Goal: Task Accomplishment & Management: Use online tool/utility

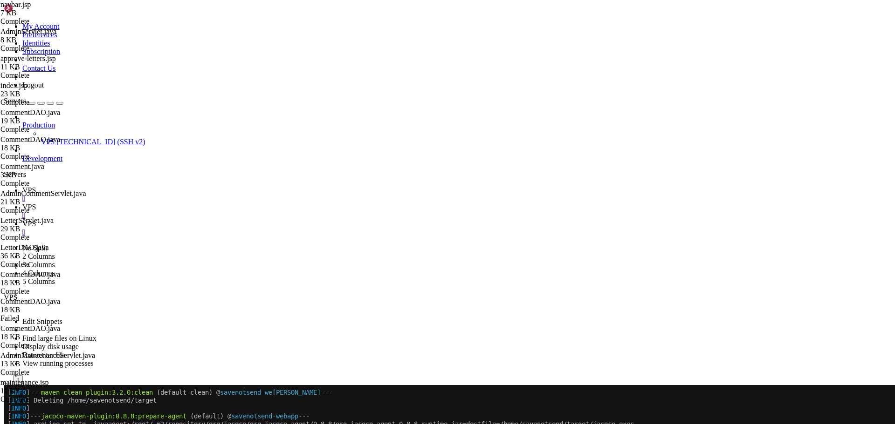
scroll to position [1426, 0]
click at [41, 411] on button "Reconnect" at bounding box center [22, 416] width 37 height 10
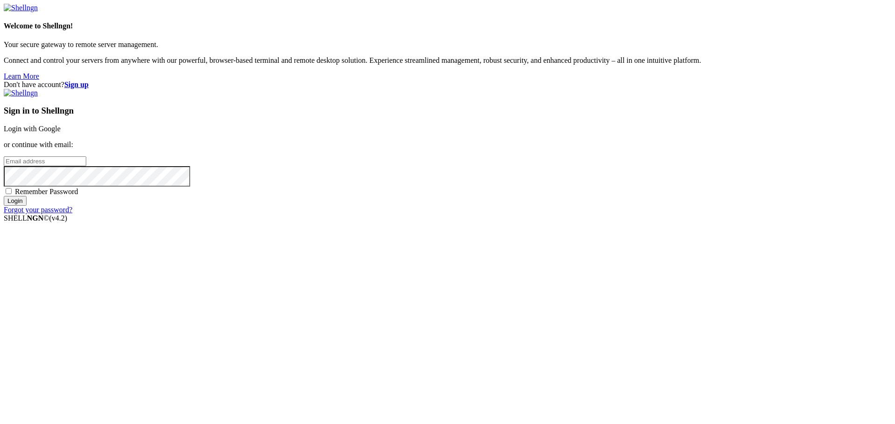
click at [61, 133] on link "Login with Google" at bounding box center [32, 129] width 57 height 8
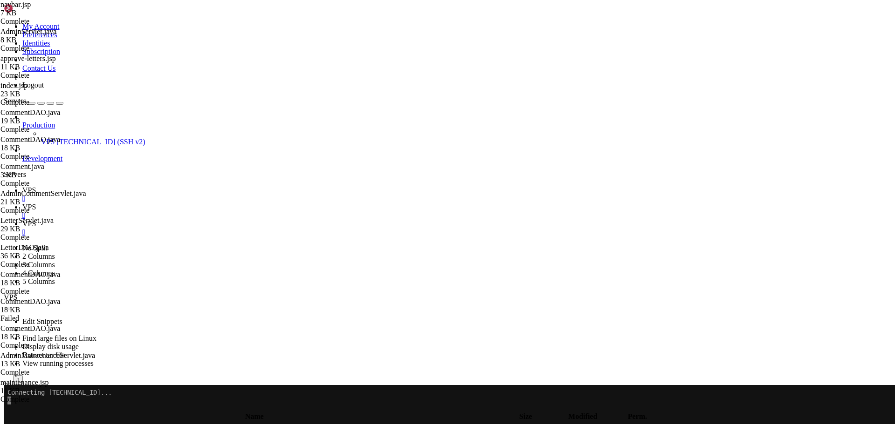
scroll to position [1426, 0]
click at [36, 186] on span "VPS" at bounding box center [29, 190] width 14 height 8
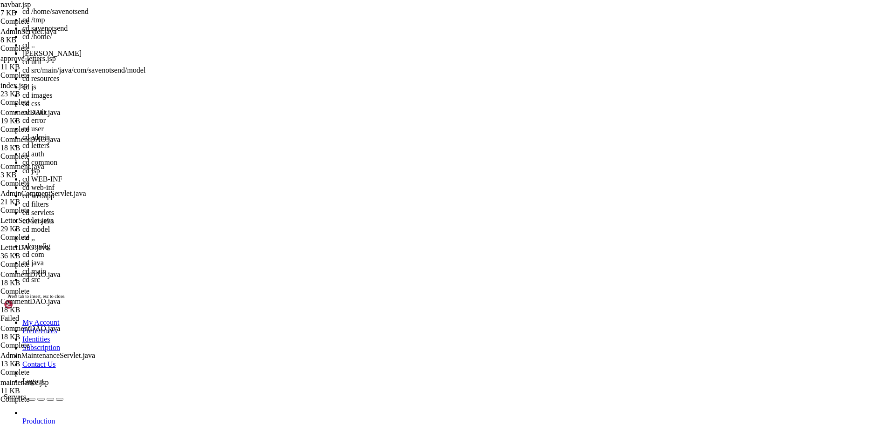
scroll to position [13, 0]
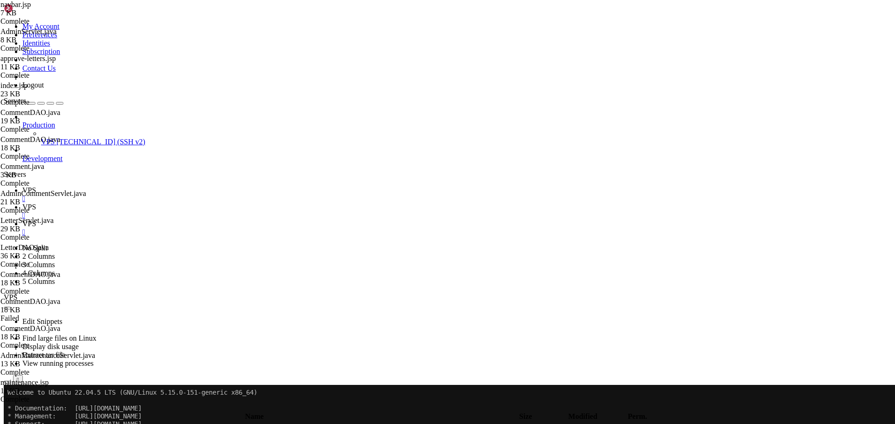
click at [224, 220] on link "VPS " at bounding box center [456, 228] width 868 height 17
click at [22, 186] on icon at bounding box center [22, 190] width 0 height 8
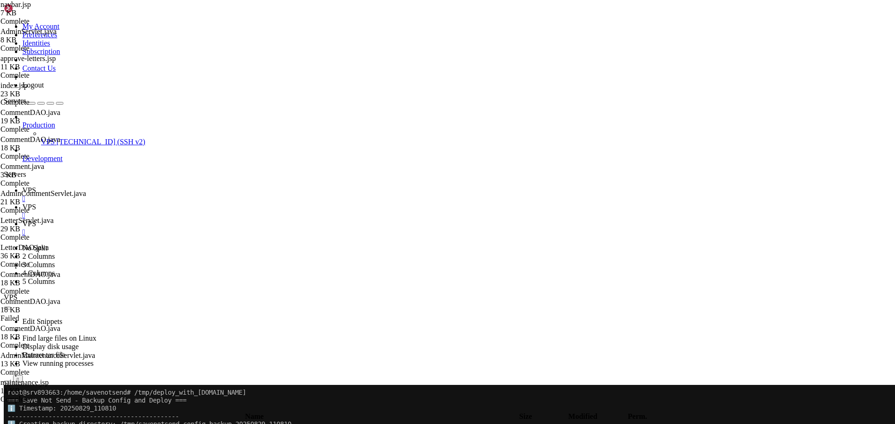
scroll to position [4824, 0]
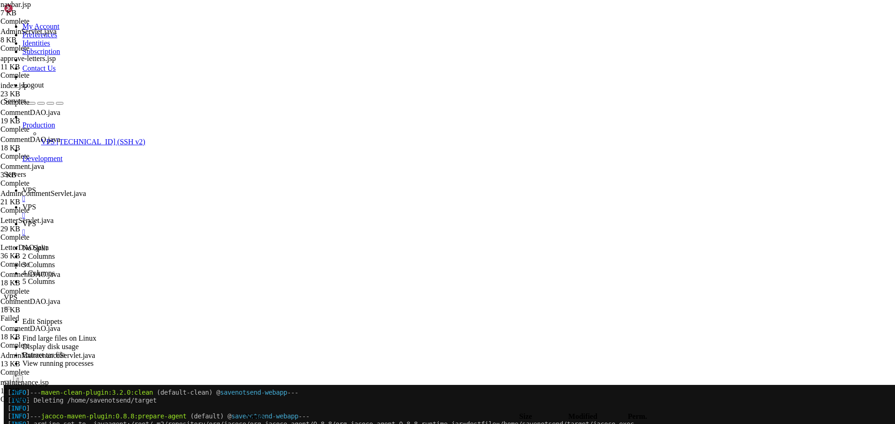
click at [36, 203] on span "VPS" at bounding box center [29, 207] width 14 height 8
click at [22, 186] on icon at bounding box center [22, 190] width 0 height 8
click at [36, 203] on span "VPS" at bounding box center [29, 207] width 14 height 8
click at [7, 409] on icon "button" at bounding box center [7, 409] width 0 height 0
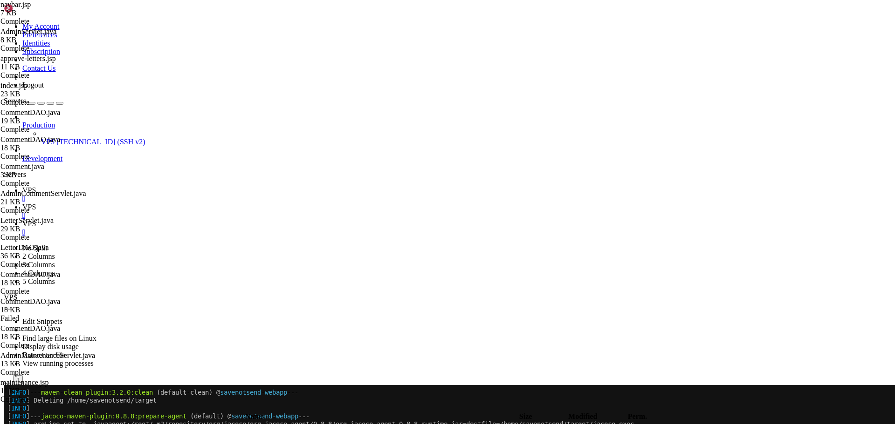
type input "/home/savenotsend/src/main/java/com/savenotsend/servlets"
click at [22, 186] on icon at bounding box center [22, 190] width 0 height 8
click at [22, 203] on icon at bounding box center [22, 207] width 0 height 8
click at [36, 186] on span "VPS" at bounding box center [29, 190] width 14 height 8
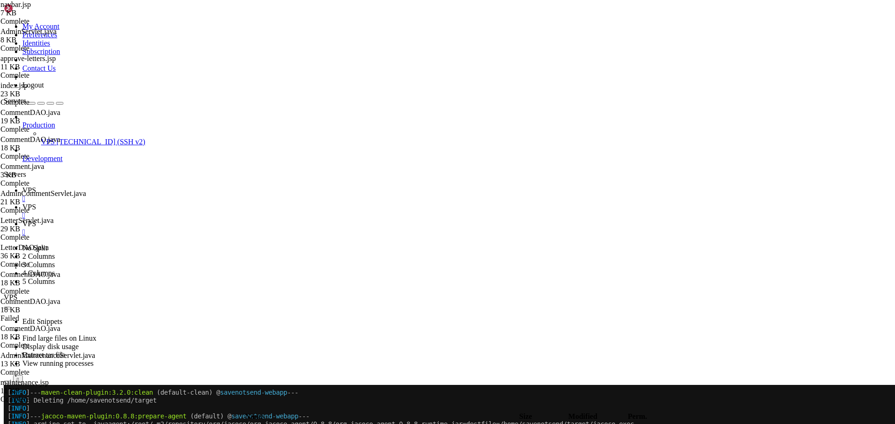
click at [22, 203] on icon at bounding box center [22, 207] width 0 height 8
click at [22, 186] on icon at bounding box center [22, 190] width 0 height 8
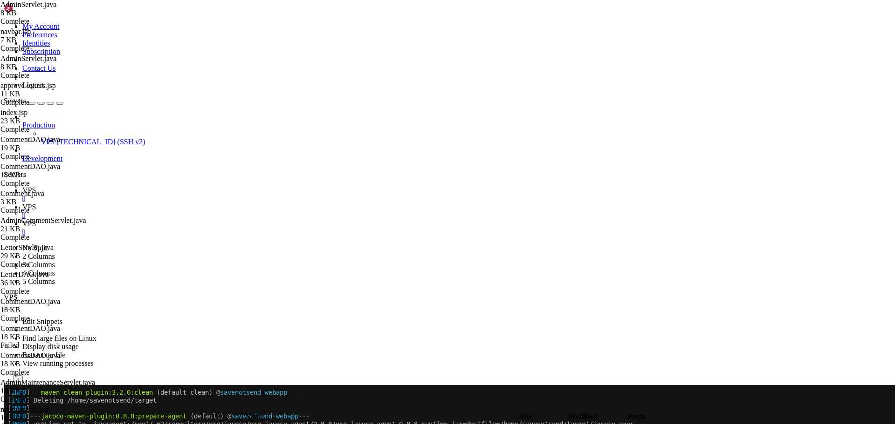
drag, startPoint x: 7, startPoint y: 528, endPoint x: 366, endPoint y: 714, distance: 404.9
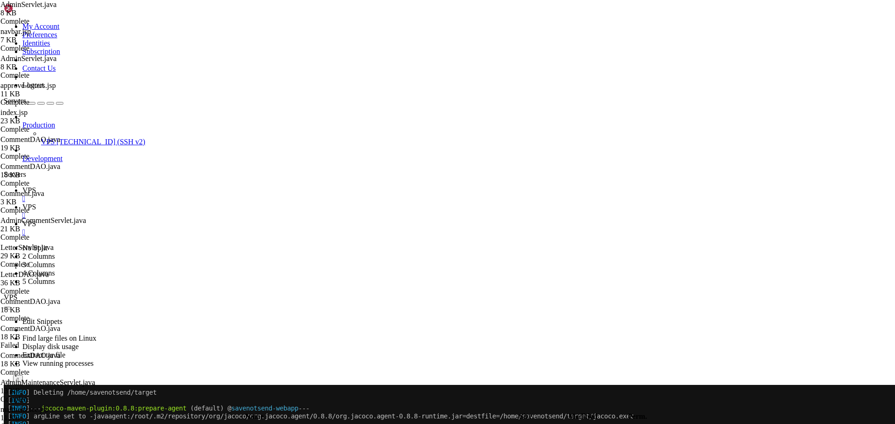
scroll to position [5053, 0]
drag, startPoint x: 7, startPoint y: 519, endPoint x: 352, endPoint y: 711, distance: 394.6
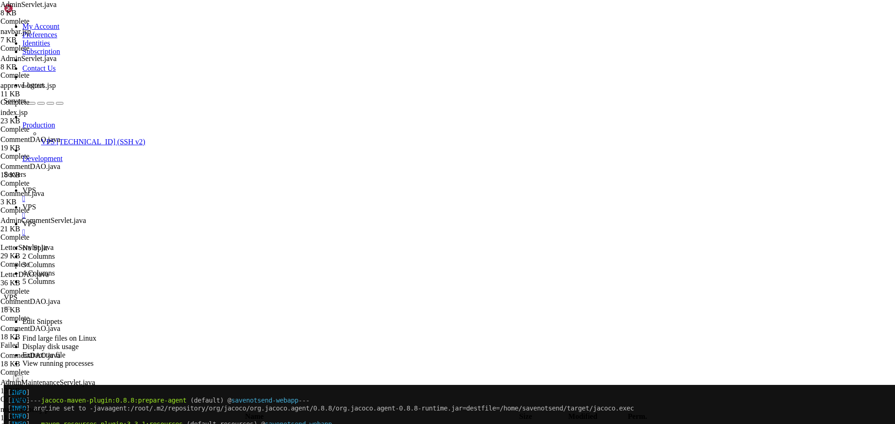
click at [22, 203] on icon at bounding box center [22, 207] width 0 height 8
type textarea "private AdminReportServlet reportServlet;"
paste textarea "private AdminMaintenanceServlet maintenanceServlet;"
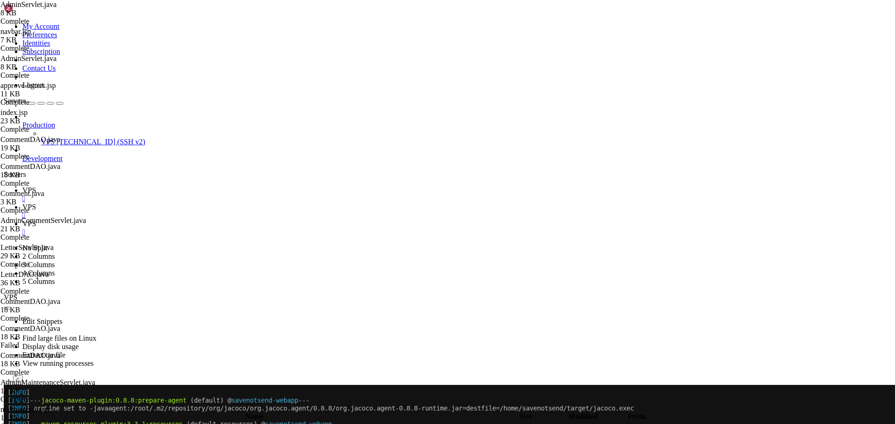
scroll to position [811, 0]
type textarea "private AdminMaintenanceServlet maintenanceServlet;"
click at [22, 186] on icon at bounding box center [22, 190] width 0 height 8
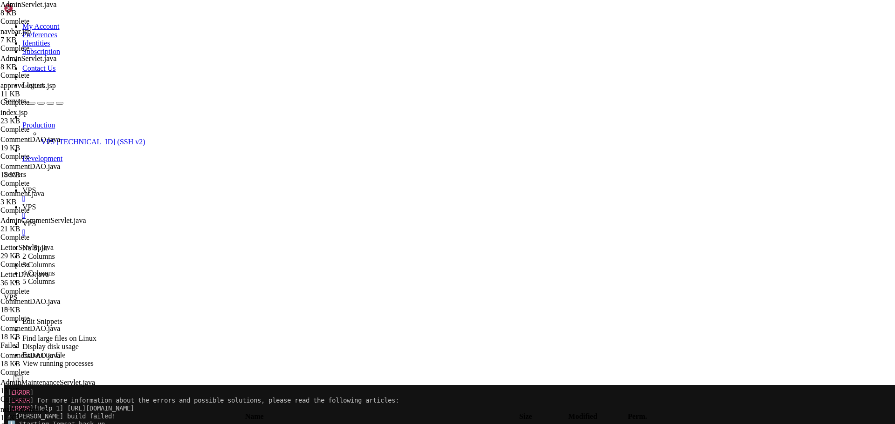
scroll to position [5410, 0]
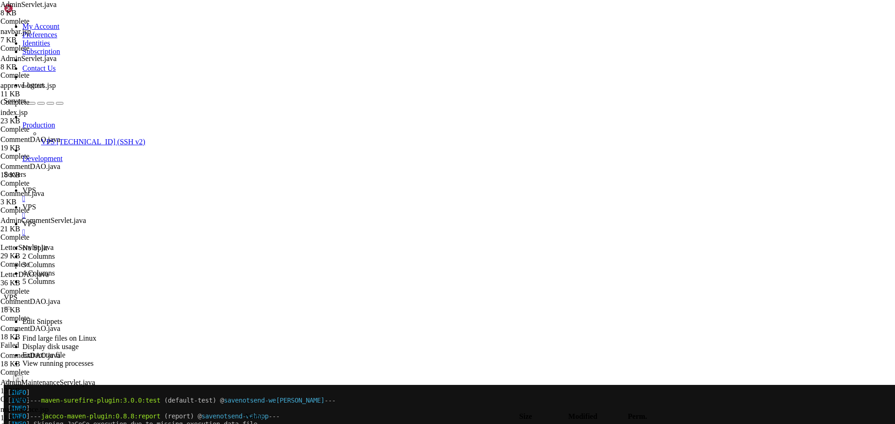
click at [22, 220] on icon at bounding box center [22, 224] width 0 height 8
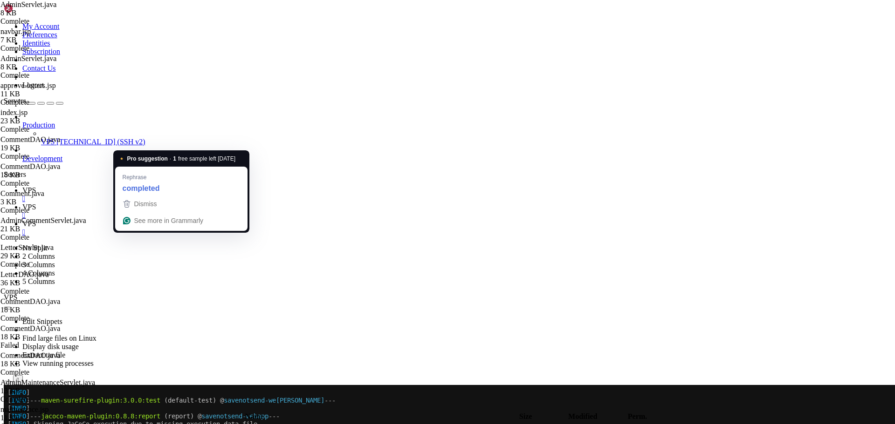
drag, startPoint x: 245, startPoint y: 1257, endPoint x: 7, endPoint y: 1011, distance: 341.7
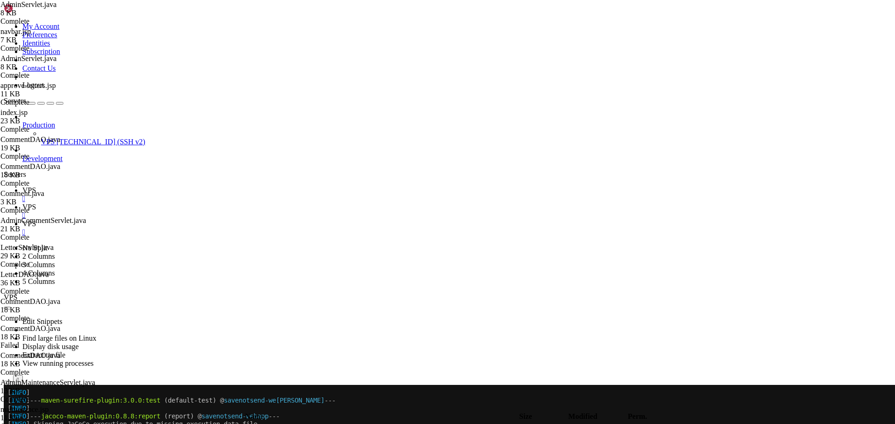
scroll to position [2820, 0]
click at [22, 203] on icon at bounding box center [22, 207] width 0 height 8
type input "/home/savenotsend/src/main/java/com/savenotsend/servlets/admin"
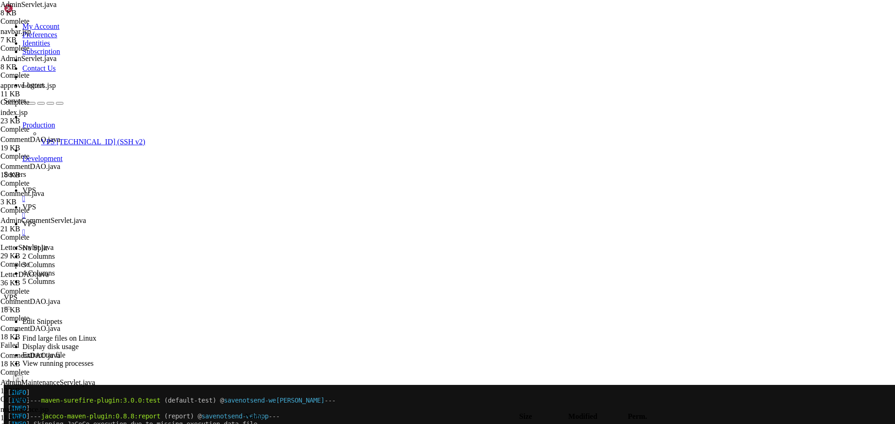
type textarea "} }"
click at [22, 186] on icon at bounding box center [22, 190] width 0 height 8
click at [36, 220] on span "VPS" at bounding box center [29, 224] width 14 height 8
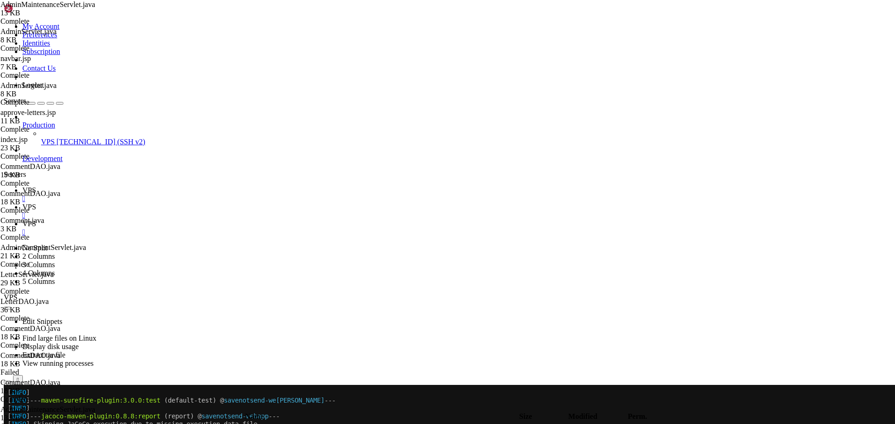
click at [36, 203] on span "VPS" at bounding box center [29, 207] width 14 height 8
click at [12, 424] on span " .." at bounding box center [8, 429] width 7 height 8
type input "/home/savenotsend/src/main/java/com/savenotsend/servlets"
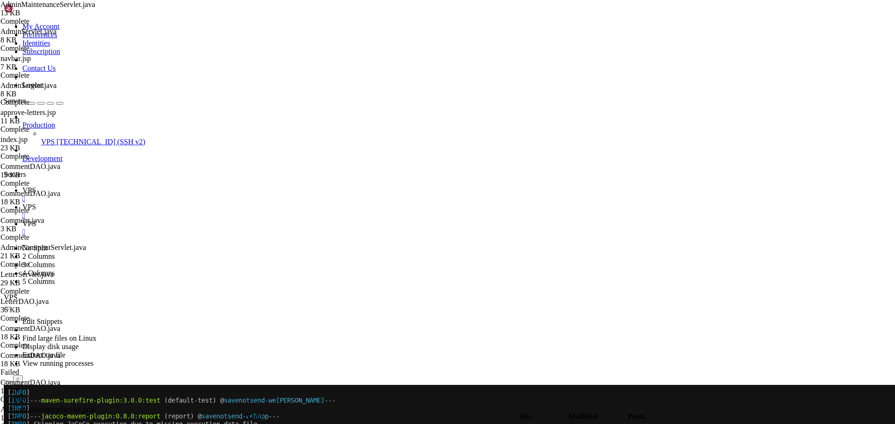
click at [230, 220] on link "VPS " at bounding box center [456, 228] width 868 height 17
click at [36, 203] on span "VPS" at bounding box center [29, 207] width 14 height 8
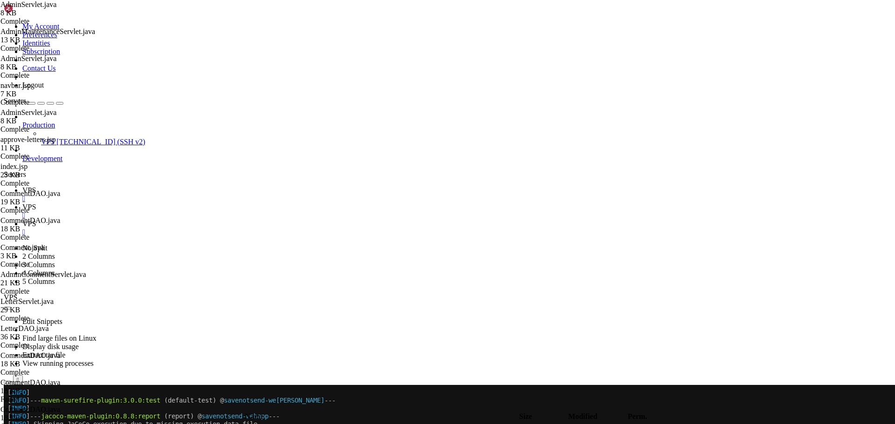
type textarea "reportServlet.handleRequest(request, response);"
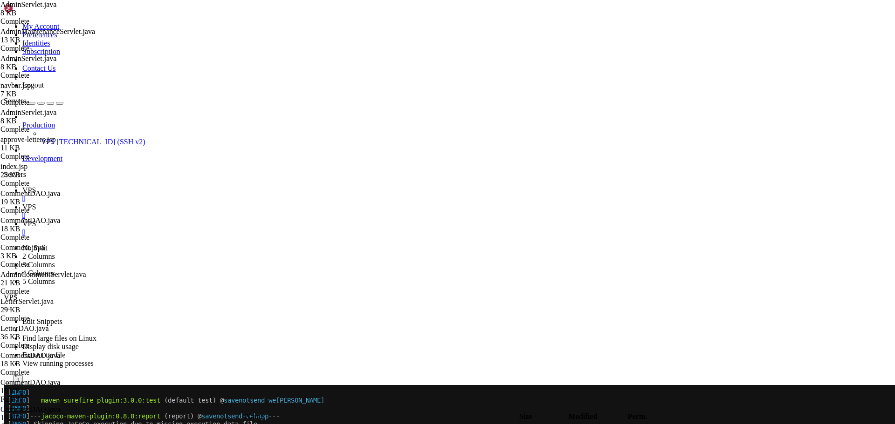
drag, startPoint x: 798, startPoint y: 49, endPoint x: 738, endPoint y: 55, distance: 60.4
paste input "report"
type input "reportServlet"
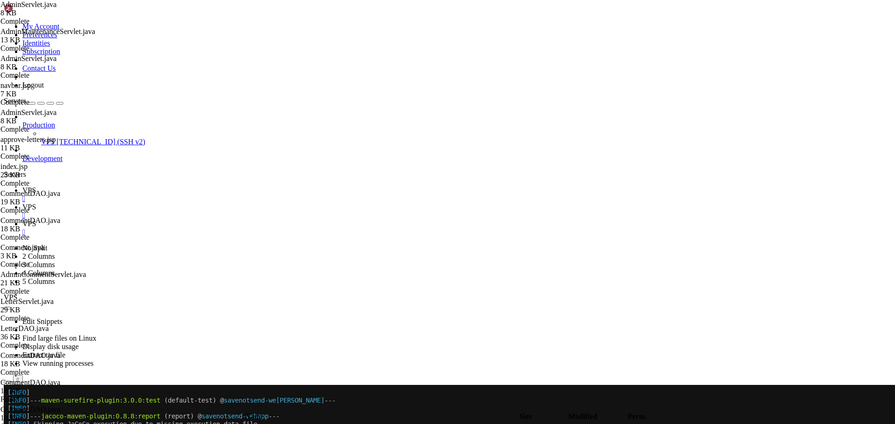
scroll to position [755, 0]
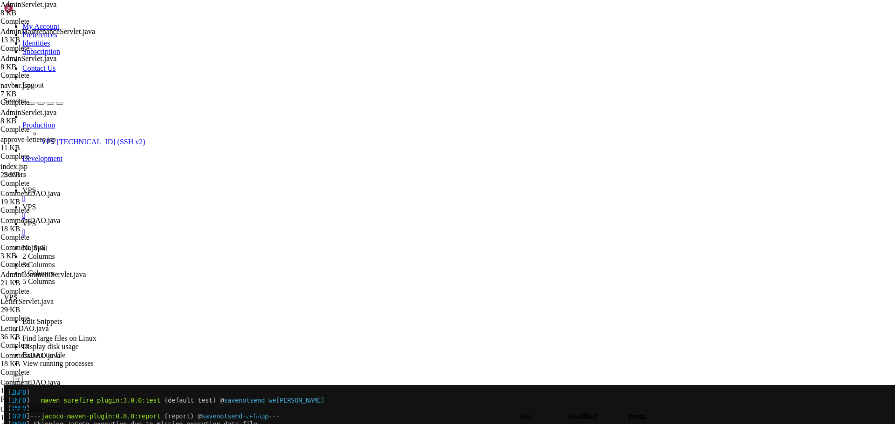
type textarea "reportServlet = new AdminReportServlet();"
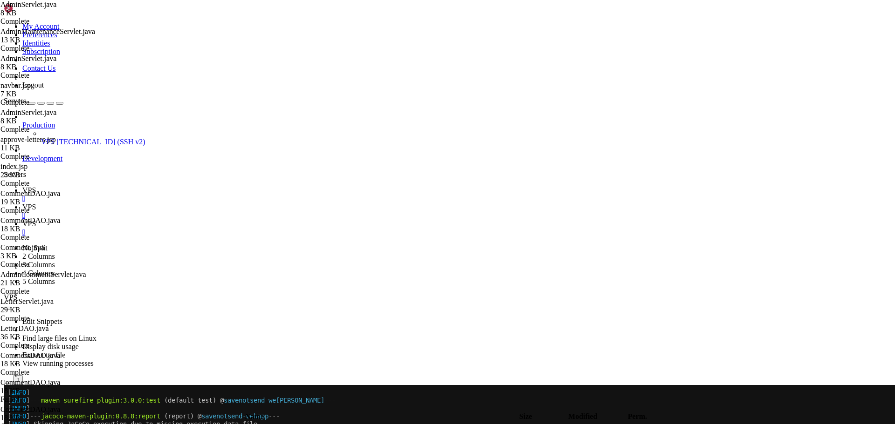
paste textarea "maintenanceServlet"
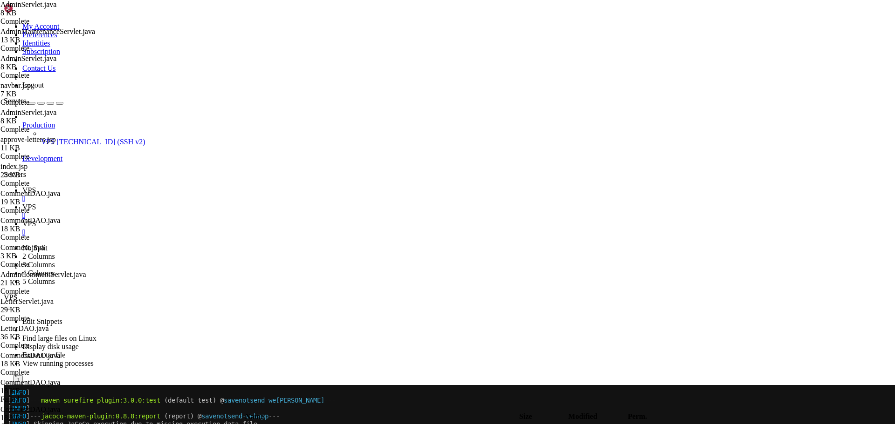
paste textarea "AdminMaintenanceServlet"
type textarea "maintenanceServlet = new AdminMaintenanceServlet();"
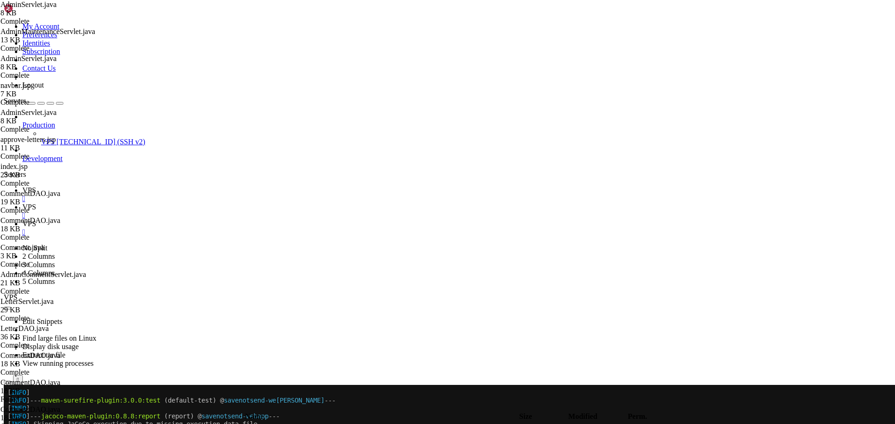
click at [36, 186] on span "VPS" at bounding box center [29, 190] width 14 height 8
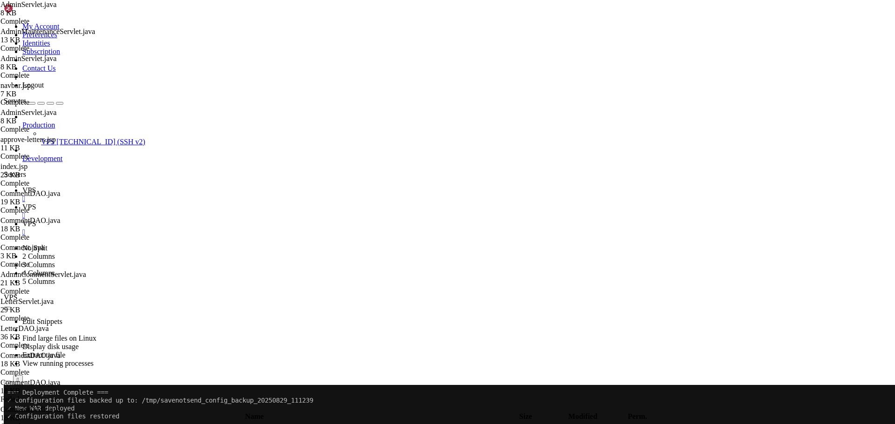
scroll to position [0, 0]
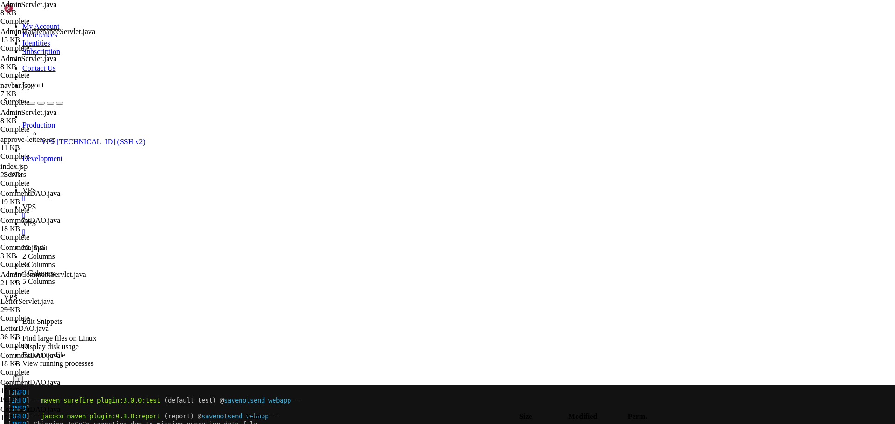
click at [36, 220] on span "VPS" at bounding box center [29, 224] width 14 height 8
click at [36, 203] on span "VPS" at bounding box center [29, 207] width 14 height 8
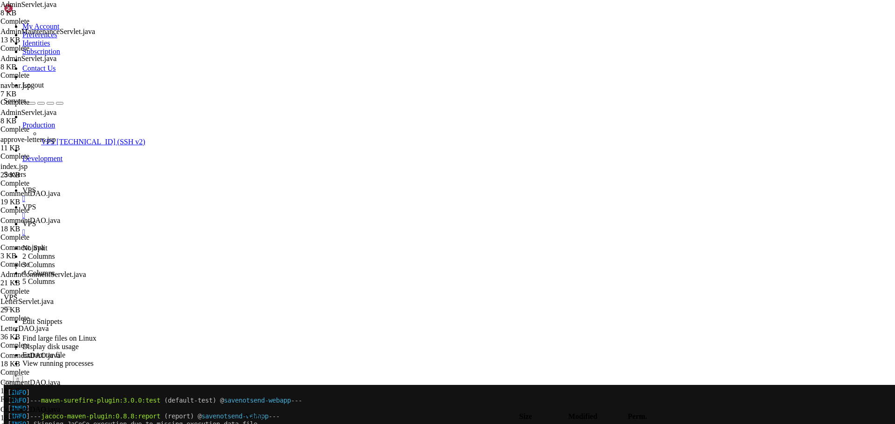
type input "/home/savenotsend/src/main/java/com/savenotsend/servlets/admin"
click at [36, 186] on span "VPS" at bounding box center [29, 190] width 14 height 8
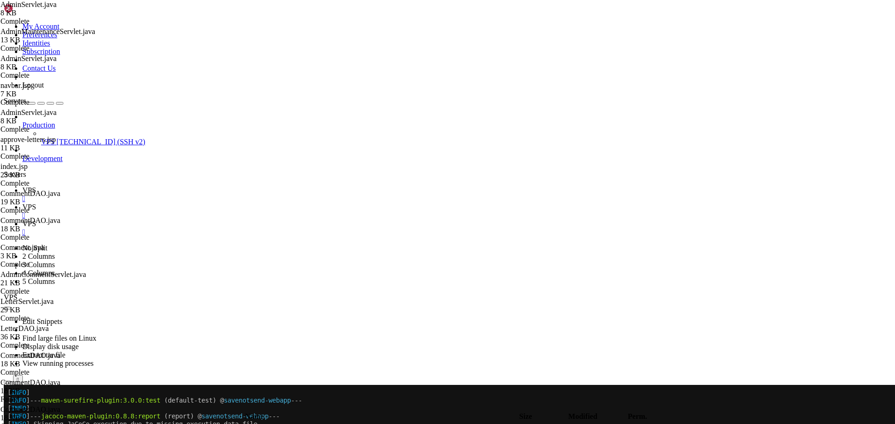
click at [36, 220] on span "VPS" at bounding box center [29, 224] width 14 height 8
click at [22, 203] on icon at bounding box center [22, 207] width 0 height 8
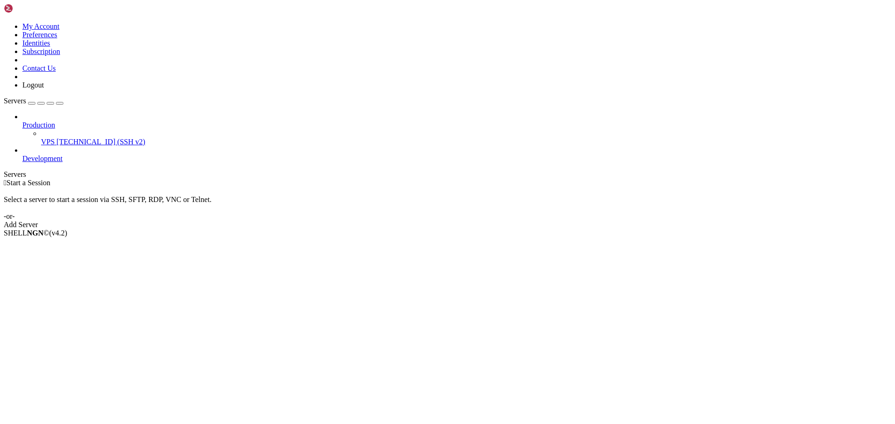
click at [48, 138] on span "VPS" at bounding box center [48, 142] width 14 height 8
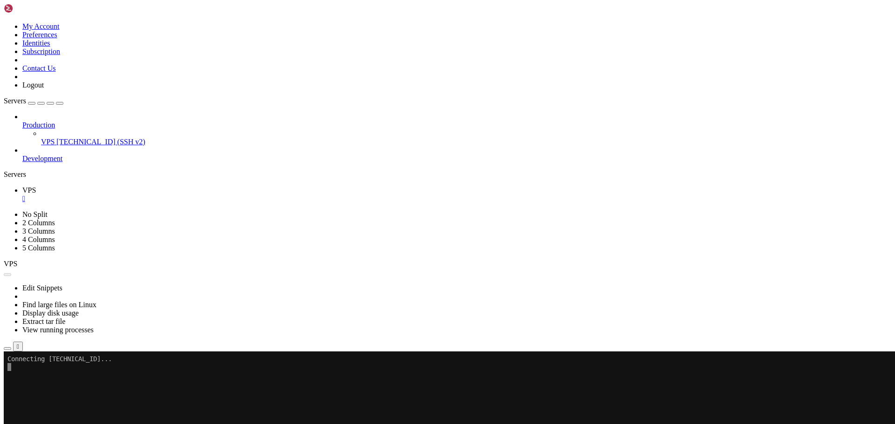
click at [7, 349] on icon "button" at bounding box center [7, 349] width 0 height 0
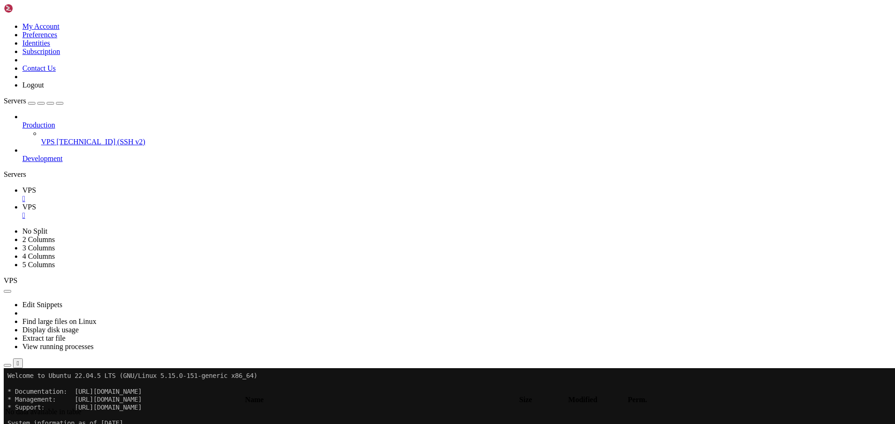
click at [200, 212] on div "" at bounding box center [456, 216] width 868 height 8
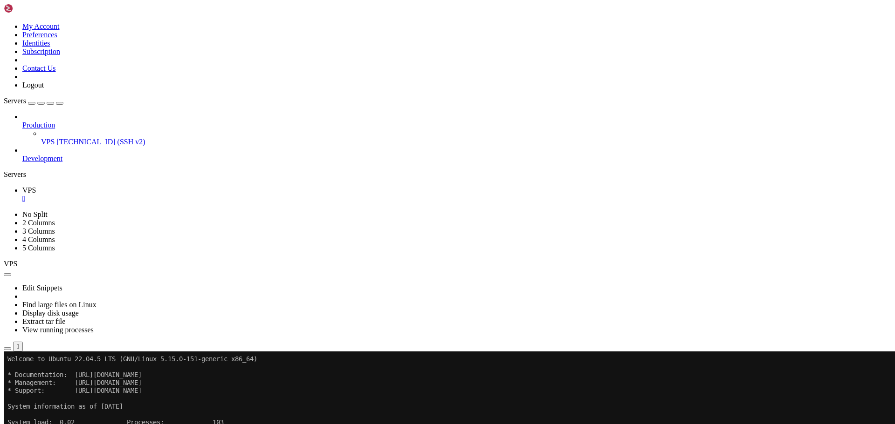
click at [7, 349] on icon "button" at bounding box center [7, 349] width 0 height 0
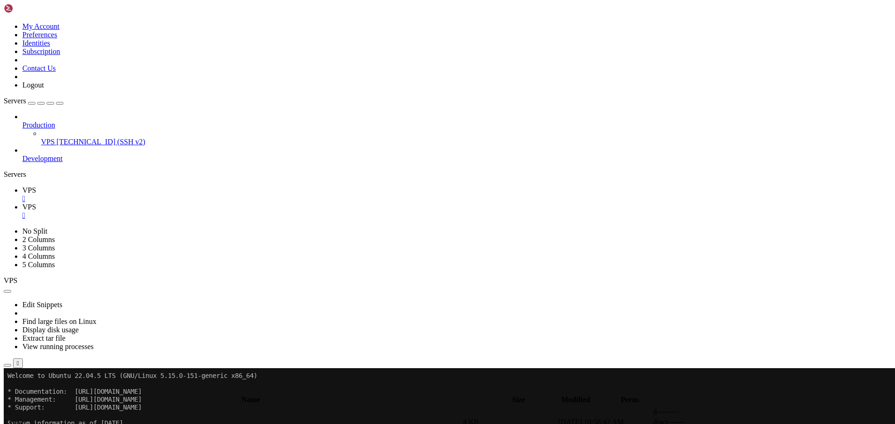
click at [7, 392] on icon "button" at bounding box center [7, 392] width 0 height 0
click at [44, 418] on span " savenotsend" at bounding box center [24, 422] width 39 height 8
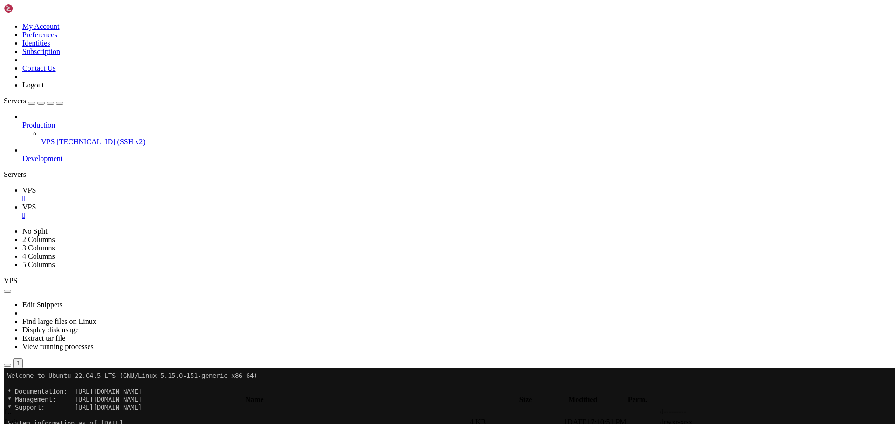
click at [23, 418] on span " main" at bounding box center [14, 422] width 18 height 8
click at [21, 418] on span " java" at bounding box center [12, 422] width 15 height 8
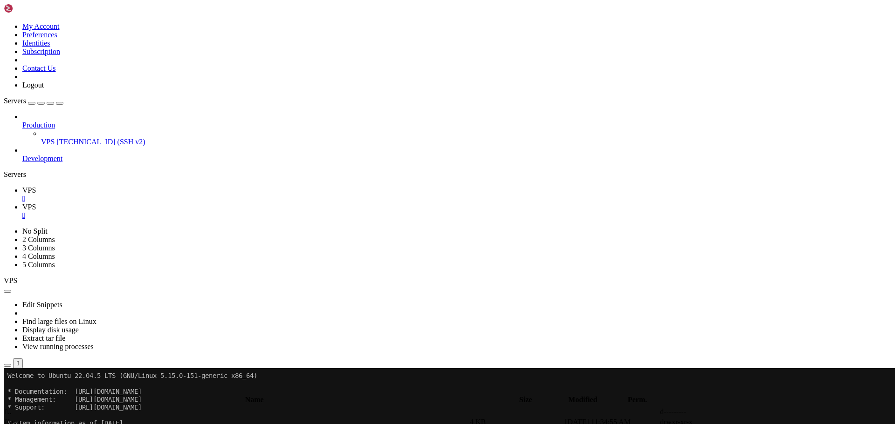
click at [21, 418] on span " java" at bounding box center [12, 422] width 15 height 8
click at [21, 418] on span " com" at bounding box center [12, 422] width 15 height 8
click at [44, 418] on span " savenotsend" at bounding box center [24, 422] width 39 height 8
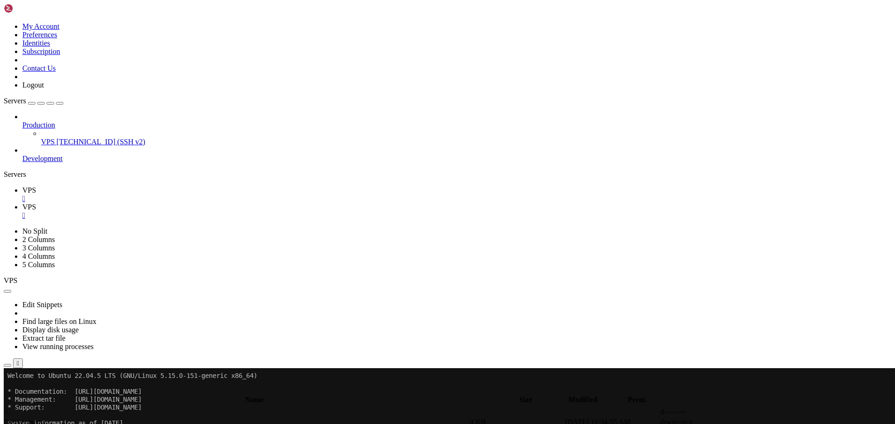
click at [44, 418] on span " savenotsend" at bounding box center [24, 422] width 39 height 8
click at [155, 418] on td " admin" at bounding box center [237, 422] width 464 height 9
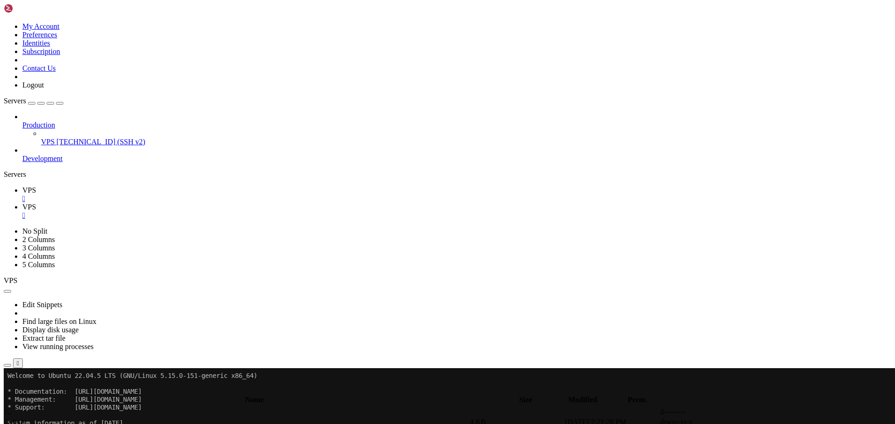
click at [155, 418] on td " admin" at bounding box center [237, 422] width 464 height 9
type input "/home/savenotsend/src/main/java/com/savenotsend/servlets/admin"
type textarea "} }"
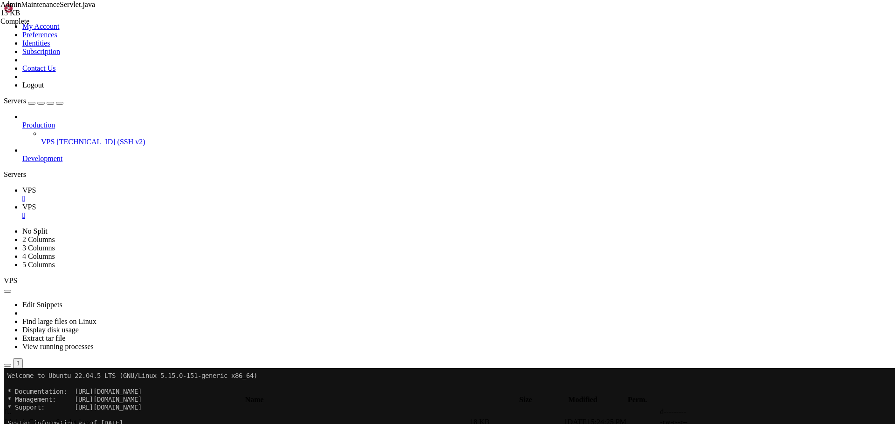
click at [36, 186] on span "VPS" at bounding box center [29, 190] width 14 height 8
click at [55, 138] on span "VPS" at bounding box center [48, 142] width 14 height 8
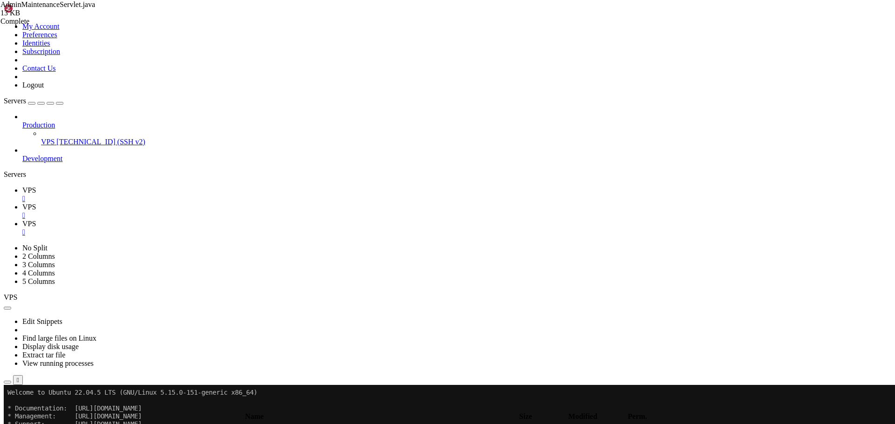
scroll to position [301, 0]
drag, startPoint x: 7, startPoint y: 1022, endPoint x: 355, endPoint y: 1281, distance: 433.5
click at [36, 203] on span "VPS" at bounding box center [29, 207] width 14 height 8
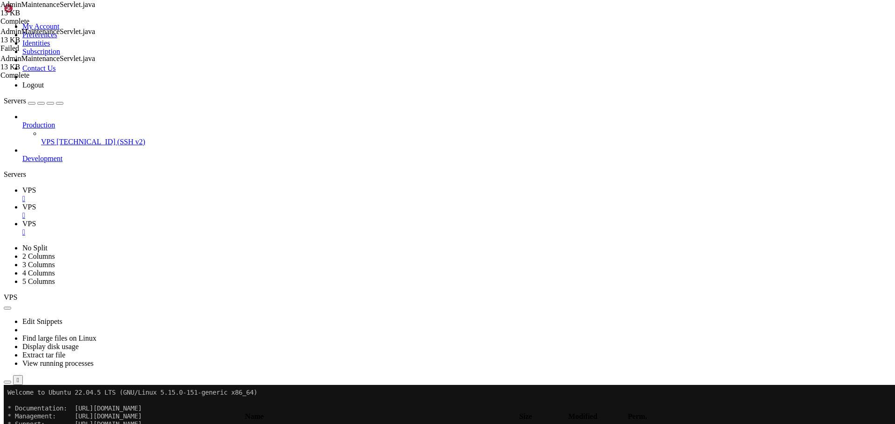
paste textarea
type textarea "}"
click at [36, 186] on span "VPS" at bounding box center [29, 190] width 14 height 8
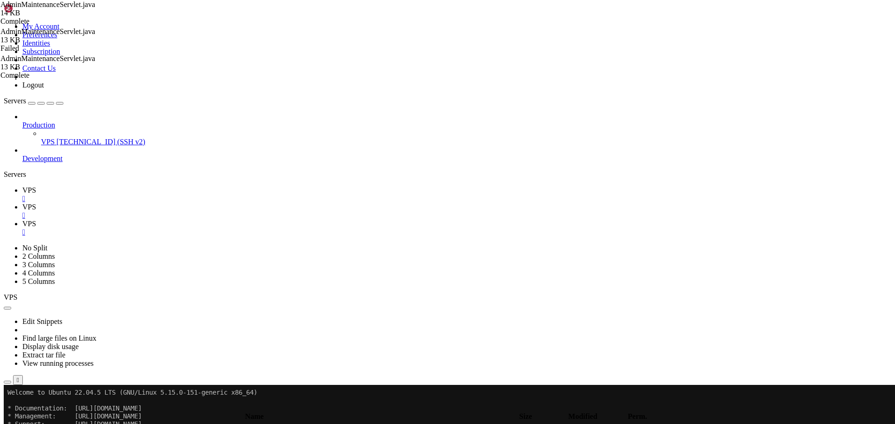
scroll to position [436, 0]
click at [36, 220] on span "VPS" at bounding box center [29, 224] width 14 height 8
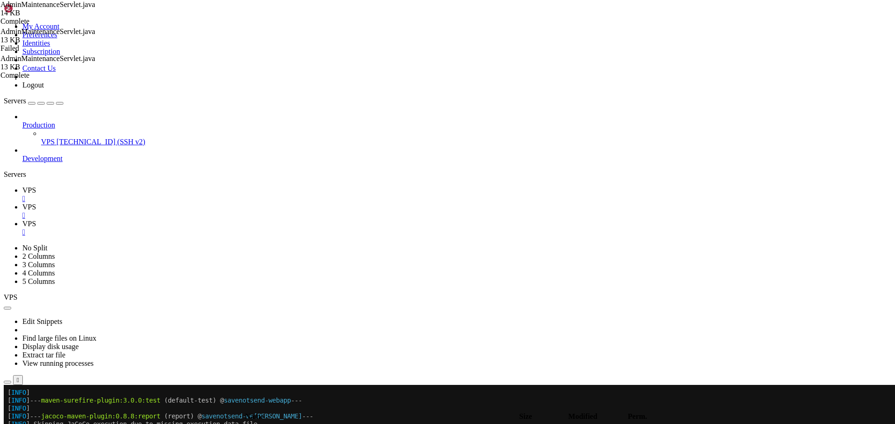
scroll to position [935, 0]
click at [36, 203] on span "VPS" at bounding box center [29, 207] width 14 height 8
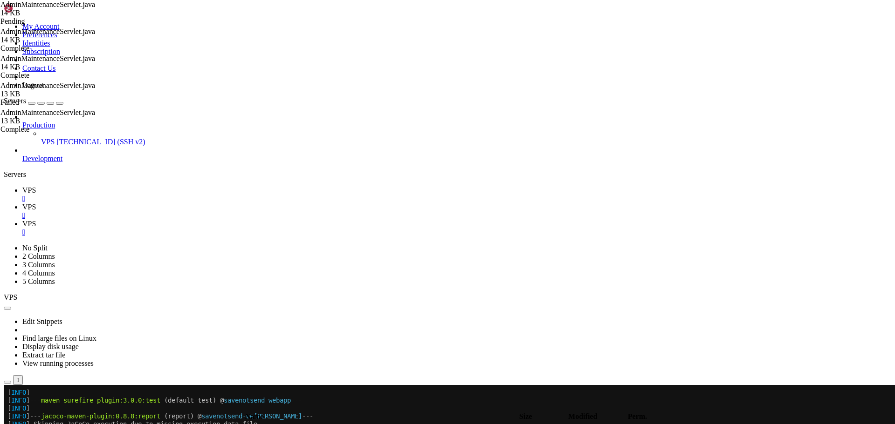
paste textarea
type textarea "}"
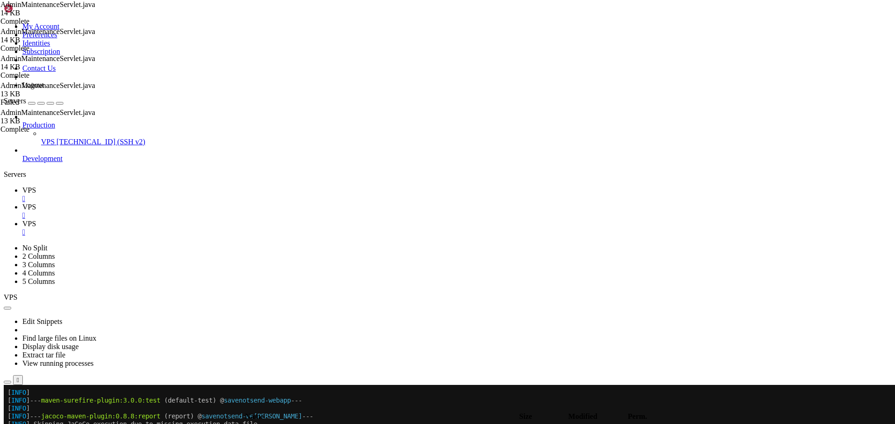
click at [36, 186] on span "VPS" at bounding box center [29, 190] width 14 height 8
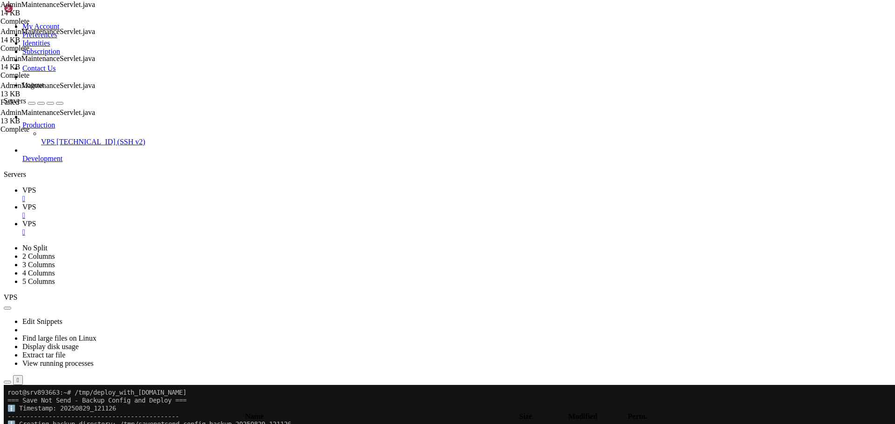
scroll to position [1053, 0]
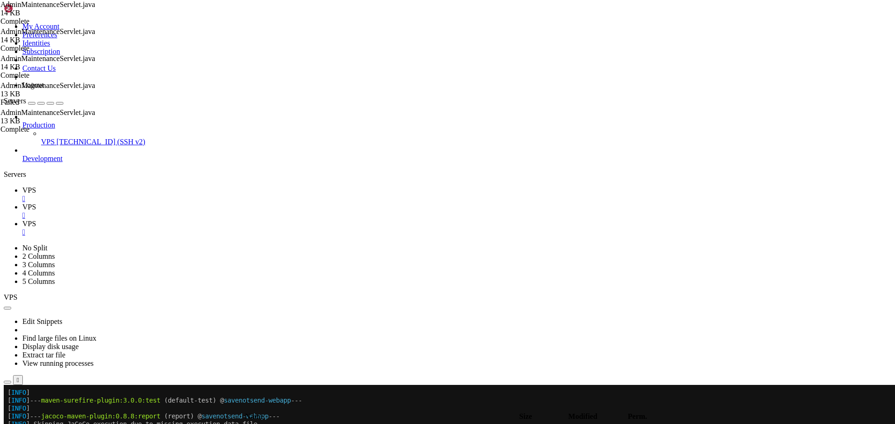
click at [36, 220] on span "VPS" at bounding box center [29, 224] width 14 height 8
click at [22, 203] on icon at bounding box center [22, 207] width 0 height 8
click at [12, 424] on span " .." at bounding box center [8, 429] width 7 height 8
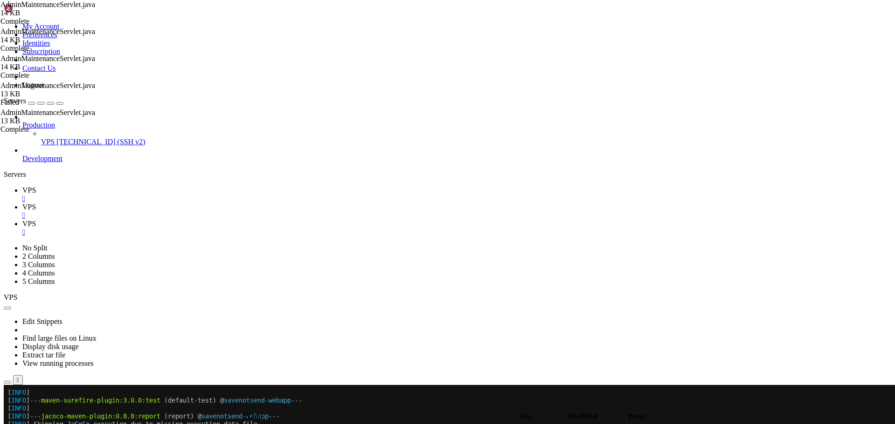
type input "/home/savenotsend/src/main/java/com/savenotsend/servlets"
click at [7, 409] on icon "button" at bounding box center [7, 409] width 0 height 0
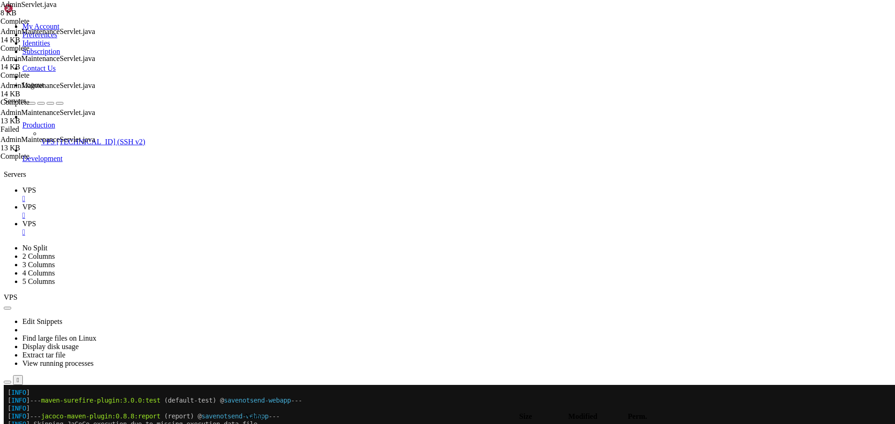
click at [36, 186] on span "VPS" at bounding box center [29, 190] width 14 height 8
click at [176, 203] on link "VPS " at bounding box center [456, 211] width 868 height 17
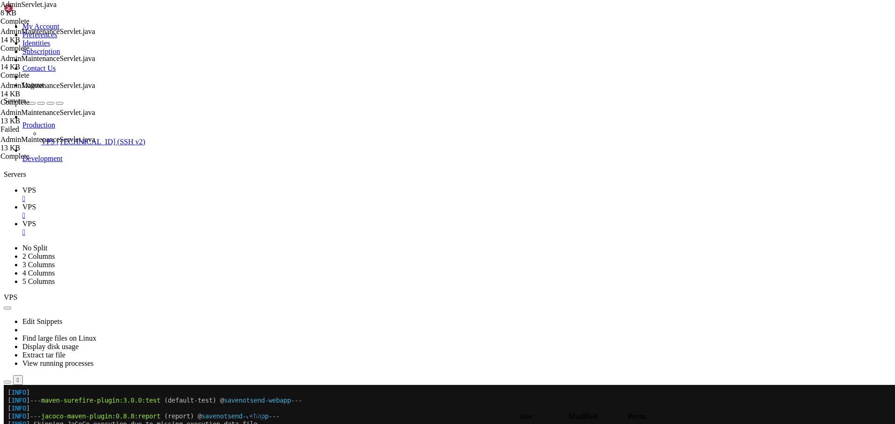
type textarea "if (!hasAdminAccess(request)) {"
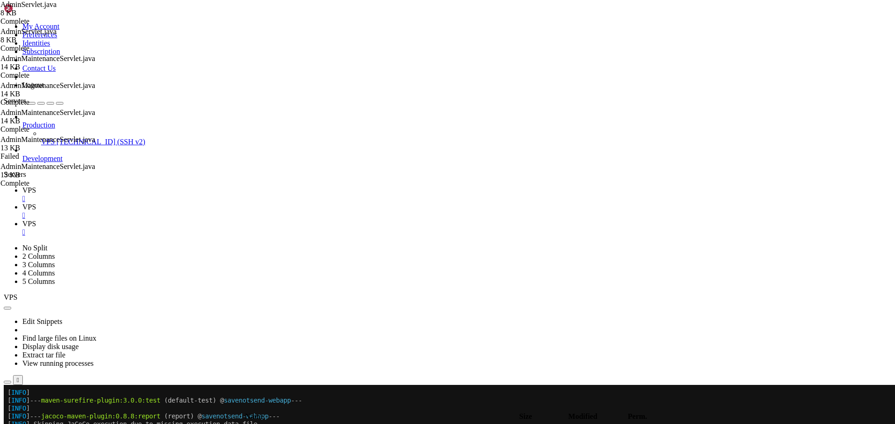
type input "maintenance"
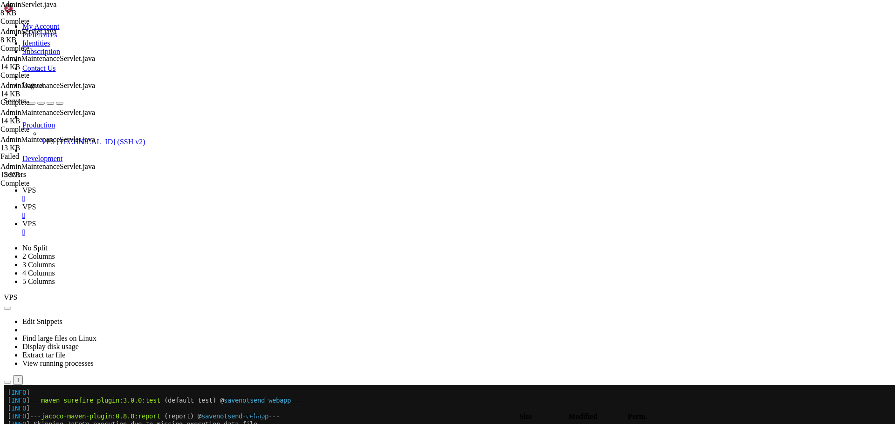
scroll to position [425, 0]
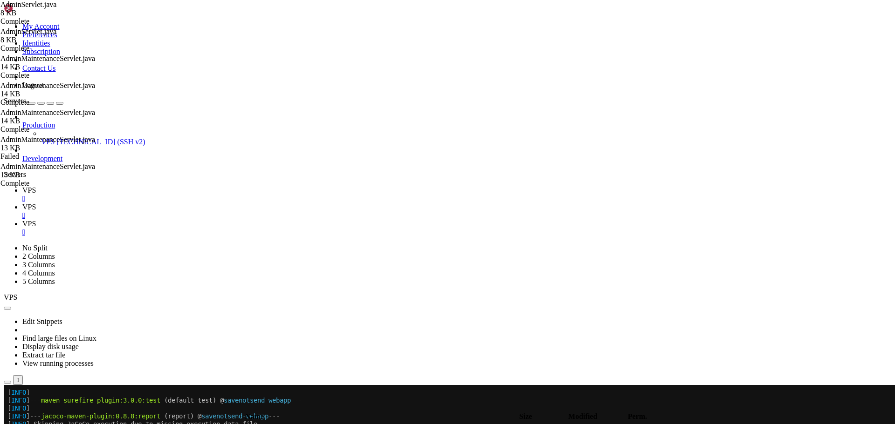
drag, startPoint x: 186, startPoint y: 231, endPoint x: 226, endPoint y: 241, distance: 41.0
type textarea "maintenanceServlet.handleRequest(request, response); break;"
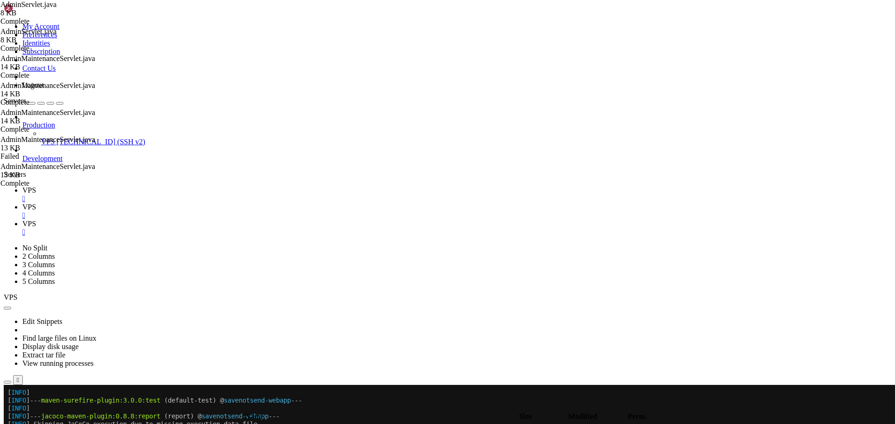
type textarea "break;"
paste textarea "break;"
type textarea "break;"
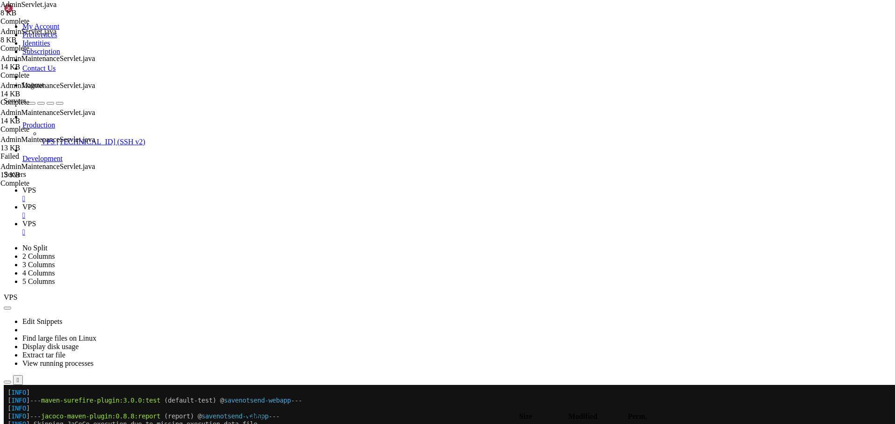
drag, startPoint x: 139, startPoint y: 15, endPoint x: 47, endPoint y: 18, distance: 92.3
click at [139, 186] on link "VPS " at bounding box center [456, 194] width 868 height 17
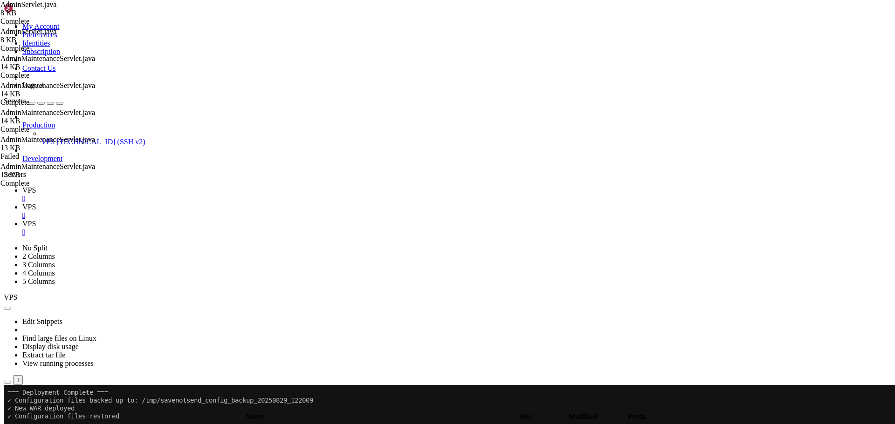
scroll to position [2598, 0]
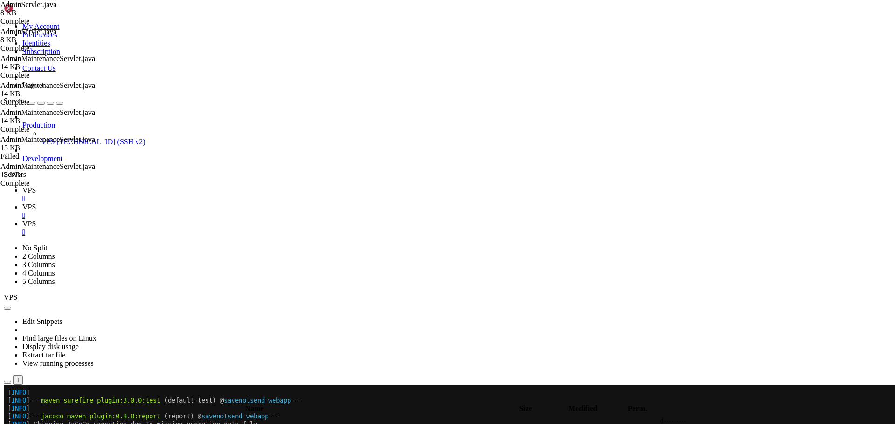
scroll to position [4, 1]
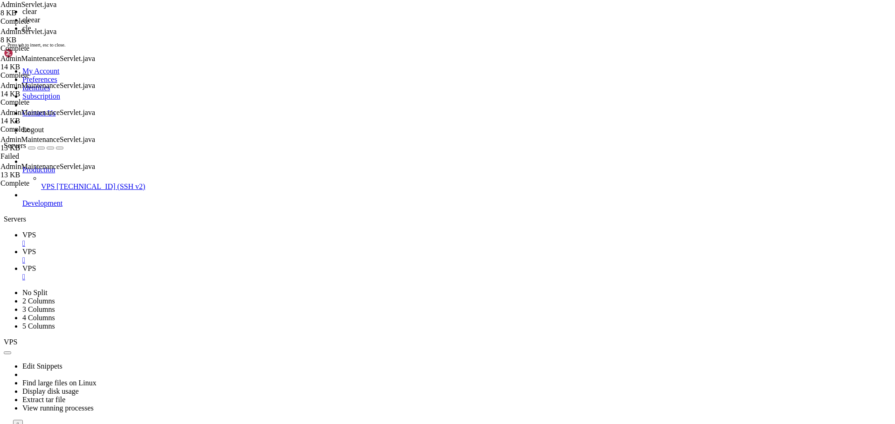
scroll to position [0, 0]
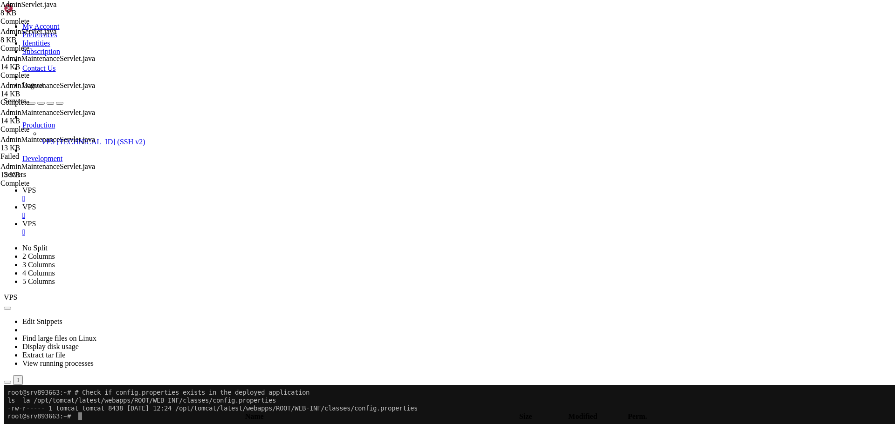
drag, startPoint x: 99, startPoint y: 502, endPoint x: 7, endPoint y: 393, distance: 142.2
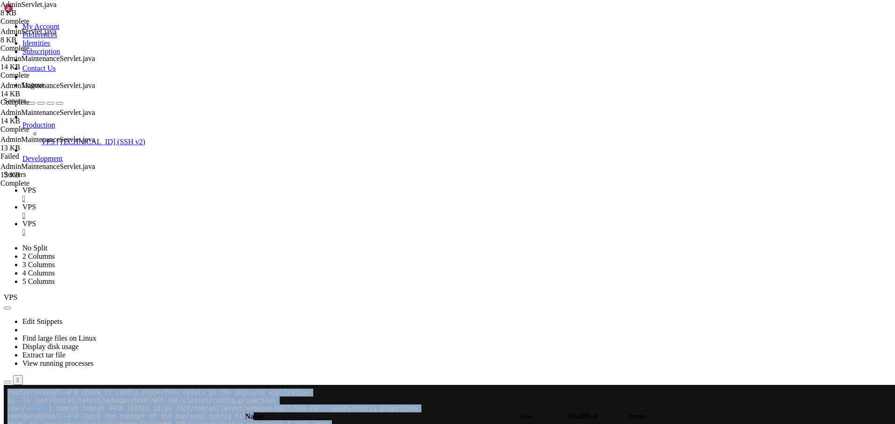
click at [22, 203] on icon at bounding box center [22, 207] width 0 height 8
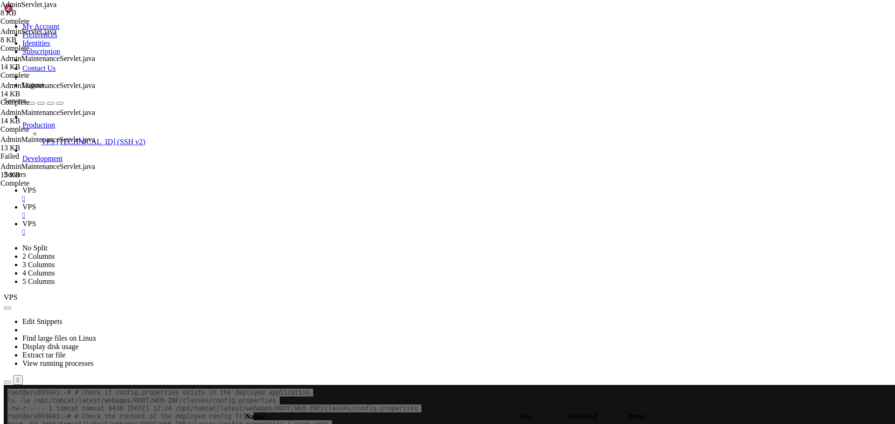
type input "/home/savenotsend/src/main/java/com/savenotsend/servlets/admin"
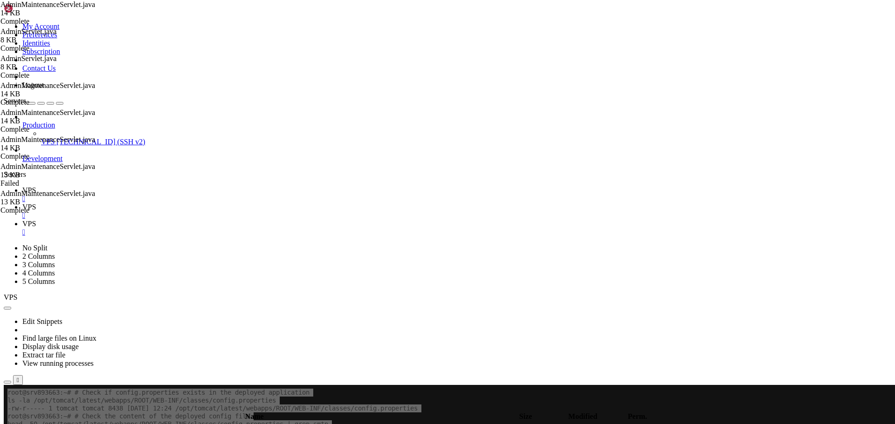
paste textarea
type textarea "}"
click at [36, 220] on span "VPS" at bounding box center [29, 224] width 14 height 8
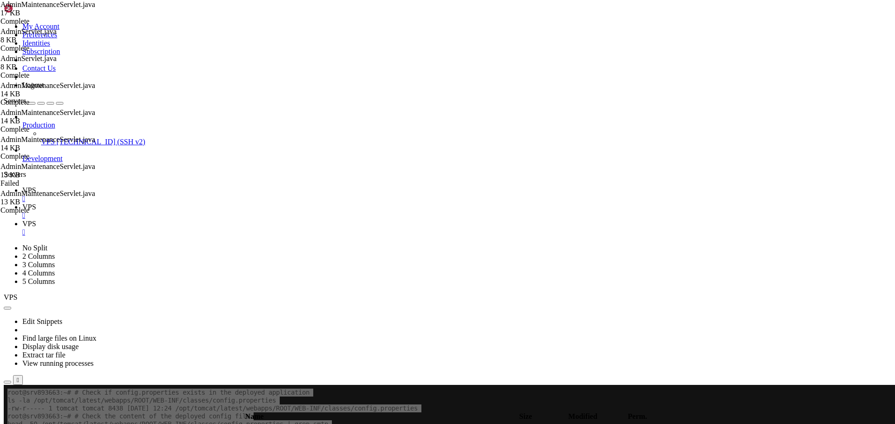
click at [22, 186] on icon at bounding box center [22, 190] width 0 height 8
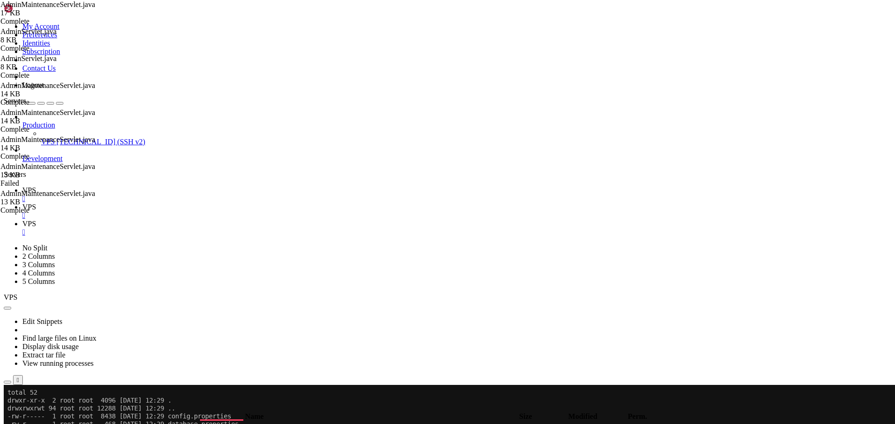
scroll to position [285, 0]
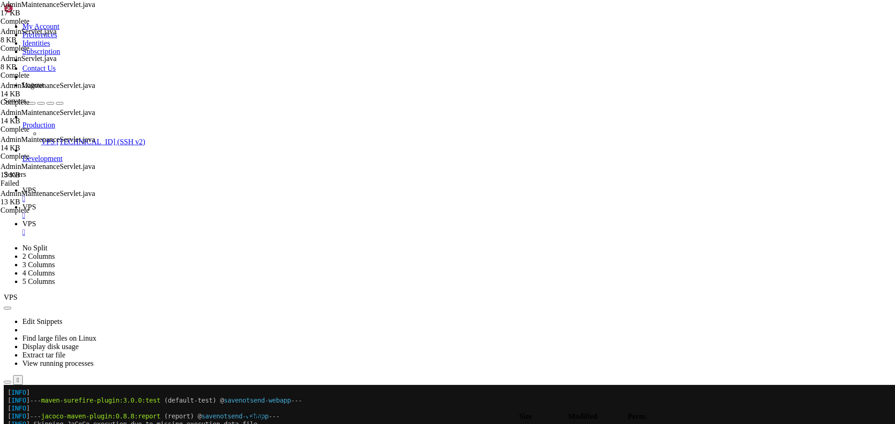
click at [36, 220] on span "VPS" at bounding box center [29, 224] width 14 height 8
drag, startPoint x: 8, startPoint y: 985, endPoint x: 300, endPoint y: 1258, distance: 399.5
click at [36, 203] on span "VPS" at bounding box center [29, 207] width 14 height 8
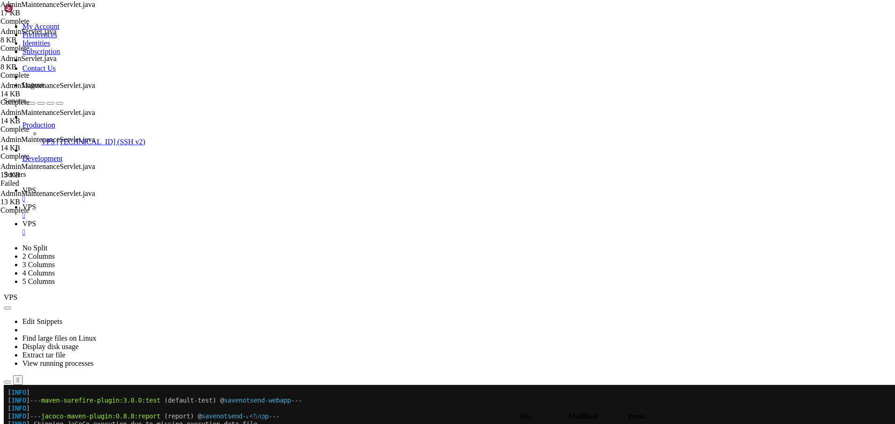
type textarea "}"
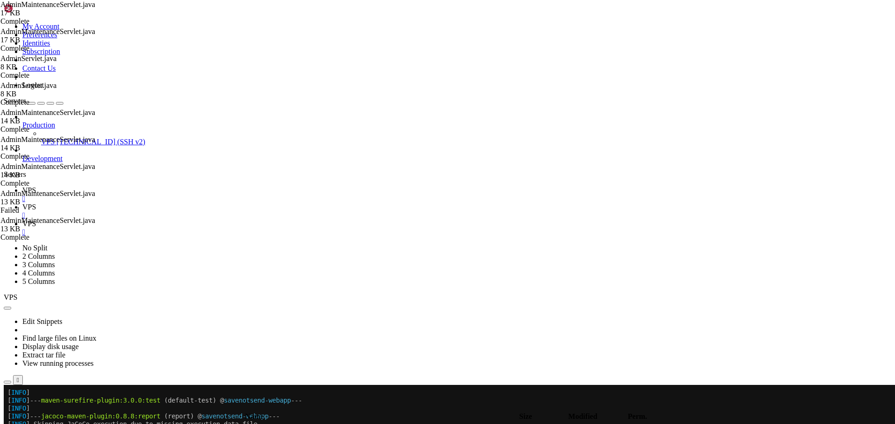
click at [36, 186] on span "VPS" at bounding box center [29, 190] width 14 height 8
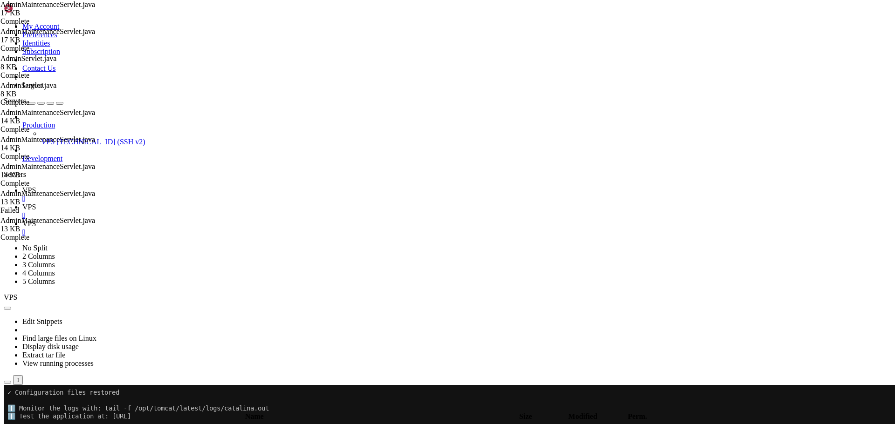
scroll to position [895, 0]
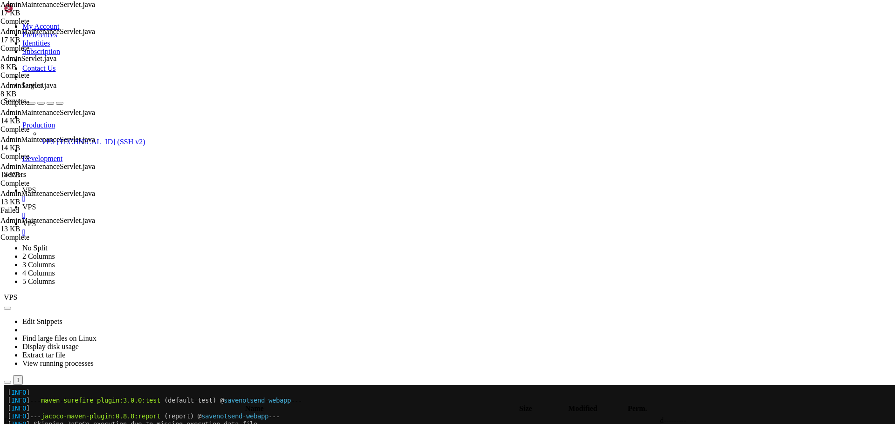
click at [36, 220] on span "VPS" at bounding box center [29, 224] width 14 height 8
click at [36, 203] on span "VPS" at bounding box center [29, 207] width 14 height 8
click at [7, 401] on icon "button" at bounding box center [7, 401] width 0 height 0
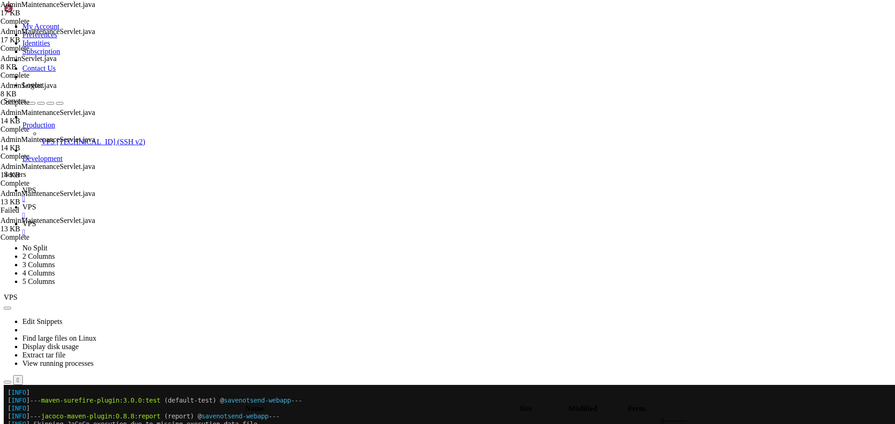
click at [7, 401] on icon "button" at bounding box center [7, 401] width 0 height 0
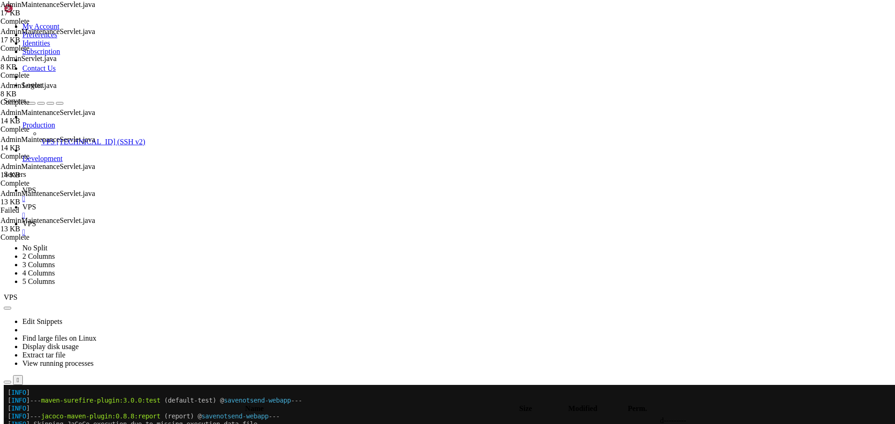
click at [7, 401] on icon "button" at bounding box center [7, 401] width 0 height 0
click at [28, 424] on span " tomcat" at bounding box center [16, 431] width 23 height 8
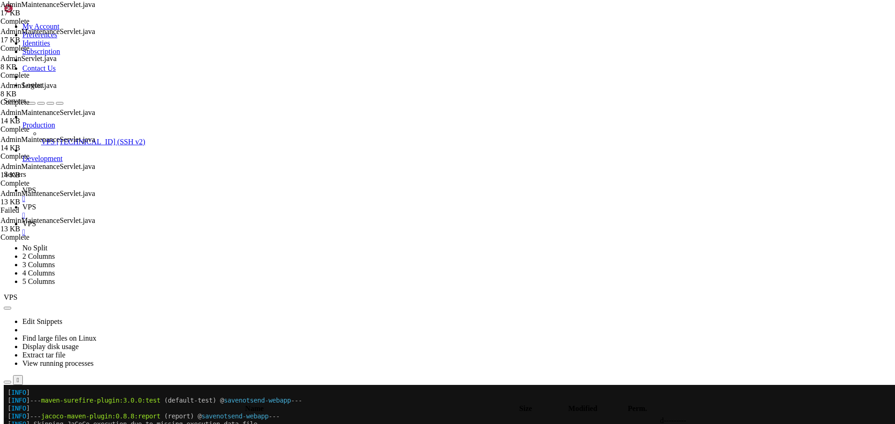
click at [28, 424] on span " tomcat" at bounding box center [16, 431] width 23 height 8
click at [24, 424] on span " latest" at bounding box center [14, 431] width 19 height 8
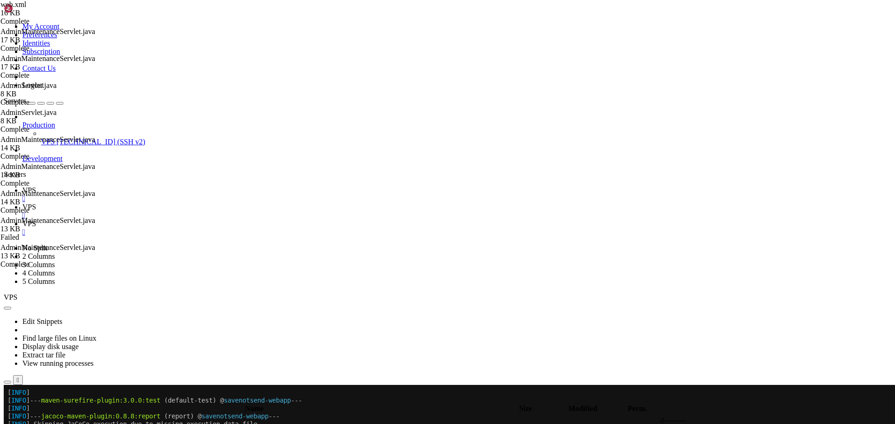
scroll to position [2427, 0]
click at [12, 417] on span " .." at bounding box center [8, 421] width 7 height 8
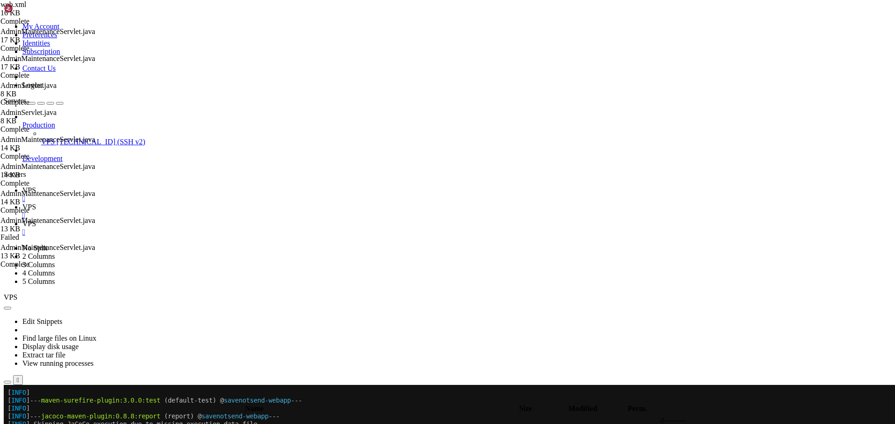
click at [12, 417] on span " .." at bounding box center [8, 421] width 7 height 8
click at [28, 424] on span " classes" at bounding box center [16, 431] width 23 height 8
type input "/opt/tomcat/latest/webapps/ROOT/WEB-INF/classes"
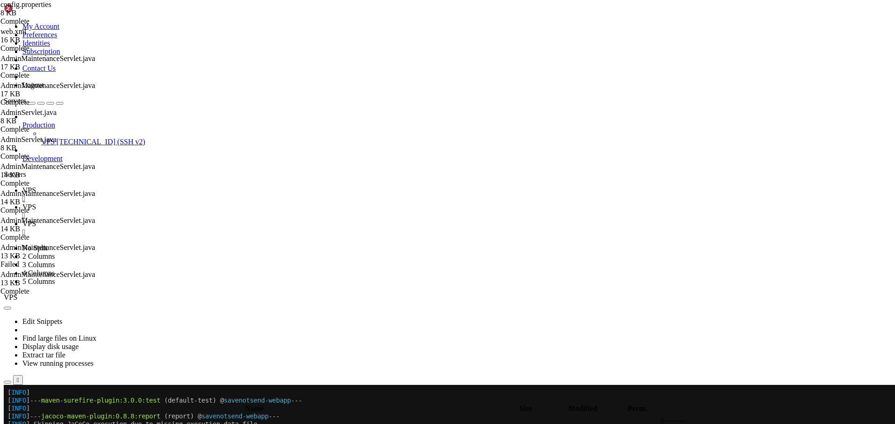
drag, startPoint x: 204, startPoint y: 263, endPoint x: 246, endPoint y: 263, distance: 42.4
drag, startPoint x: 193, startPoint y: 288, endPoint x: 234, endPoint y: 287, distance: 41.0
drag, startPoint x: 202, startPoint y: 293, endPoint x: 242, endPoint y: 292, distance: 40.5
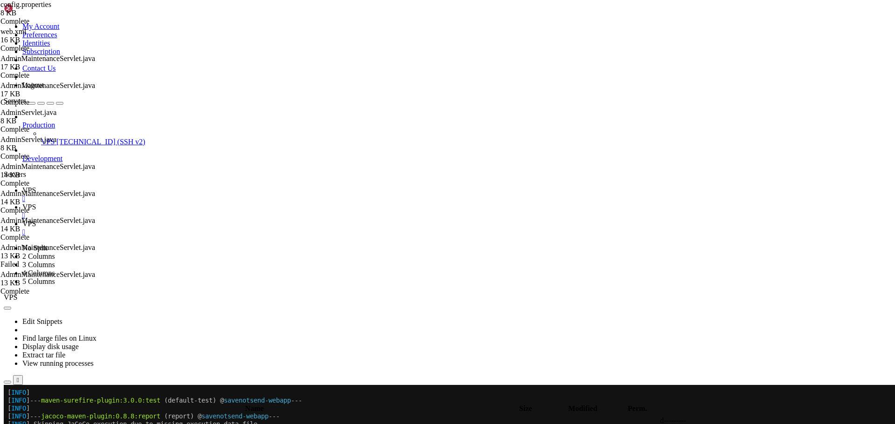
type textarea "smtp.reply.to=support@savenotsend.com"
click at [7, 401] on icon "button" at bounding box center [7, 401] width 0 height 0
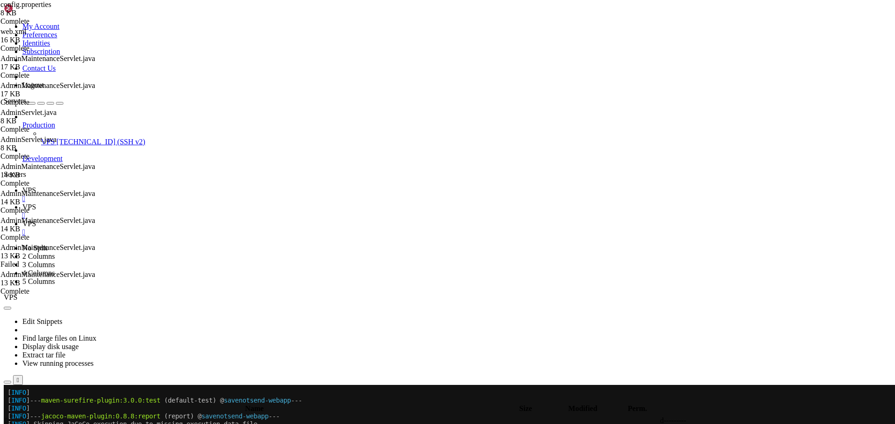
click at [7, 401] on icon "button" at bounding box center [7, 401] width 0 height 0
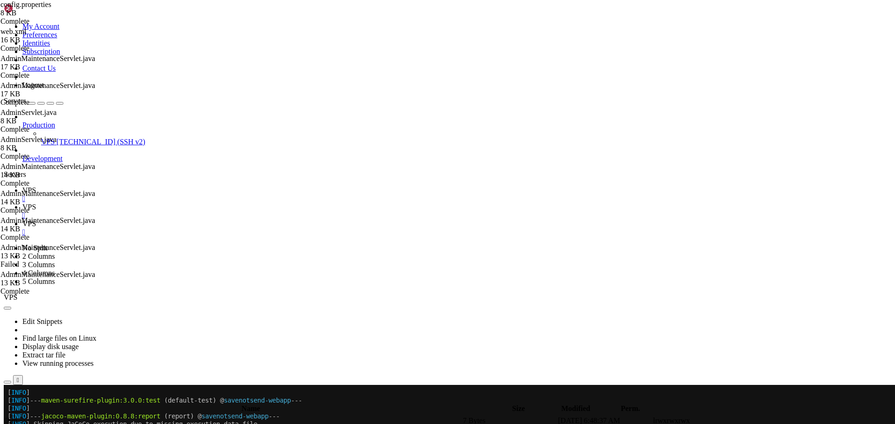
click at [44, 424] on span " savenotsend" at bounding box center [24, 431] width 39 height 8
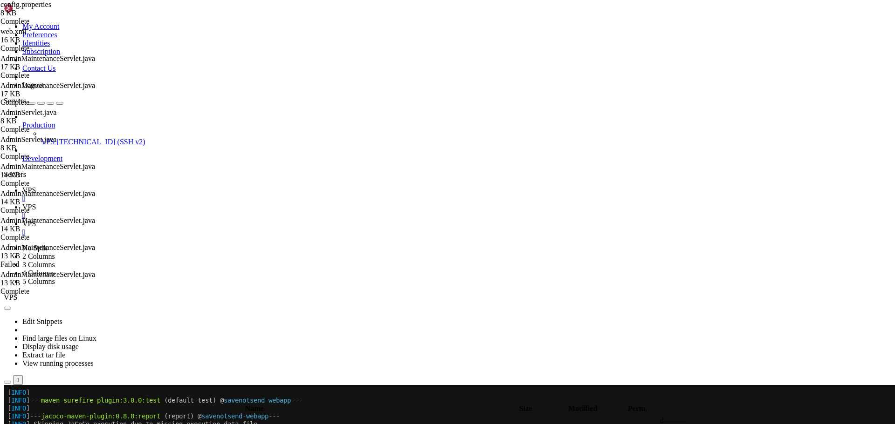
click at [23, 424] on span " main" at bounding box center [14, 431] width 18 height 8
click at [21, 424] on span " java" at bounding box center [12, 431] width 15 height 8
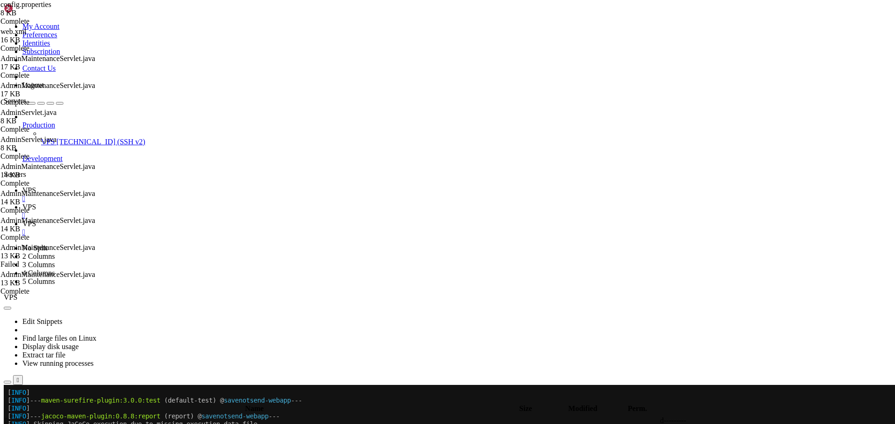
click at [21, 424] on span " com" at bounding box center [12, 431] width 15 height 8
click at [44, 424] on span " savenotsend" at bounding box center [24, 431] width 39 height 8
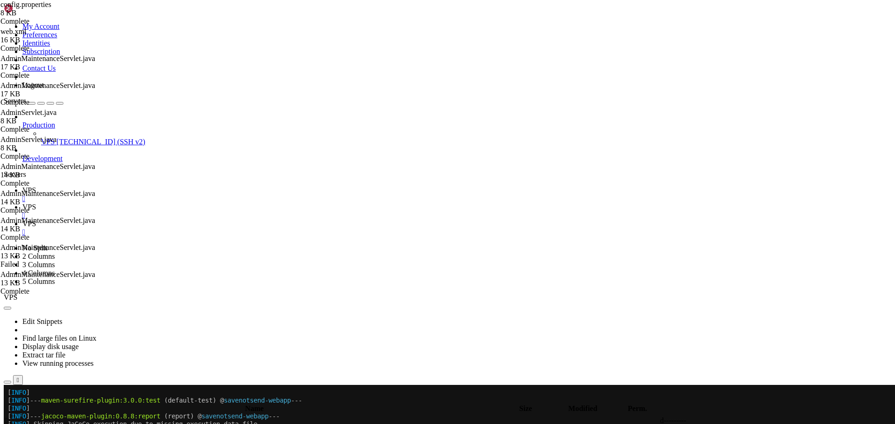
click at [27, 424] on span " admin" at bounding box center [15, 431] width 21 height 8
type input "/home/savenotsend/src/main/java/com/savenotsend/servlets/admin"
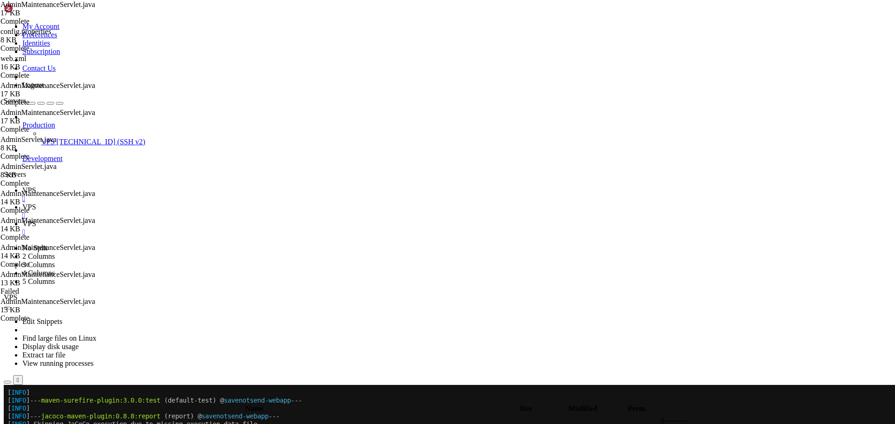
scroll to position [280, 0]
drag, startPoint x: 308, startPoint y: 277, endPoint x: 350, endPoint y: 276, distance: 41.5
drag, startPoint x: 297, startPoint y: 287, endPoint x: 337, endPoint y: 288, distance: 40.1
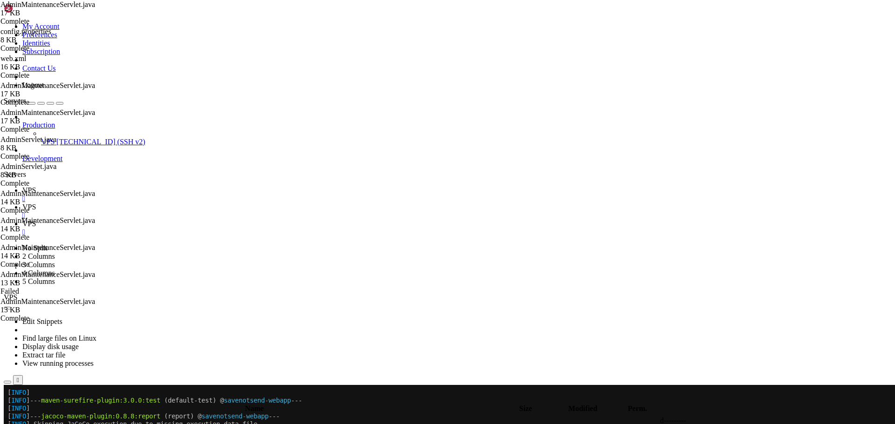
type textarea "emailConfig.setProperty("smtp.from", "no-reply@savenotsend.com");"
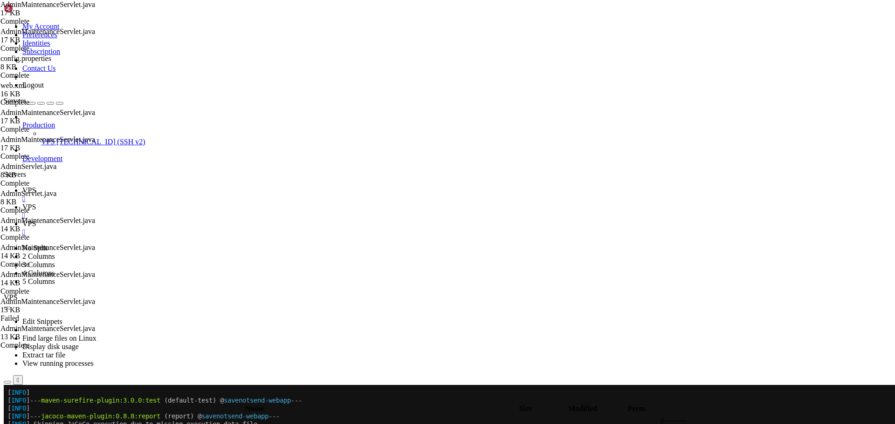
paste textarea "@K1tt3n"
type textarea "emailConfig.setProperty("smtp.password", "1975!@K1tt3n");"
click at [222, 220] on link "VPS " at bounding box center [456, 228] width 868 height 17
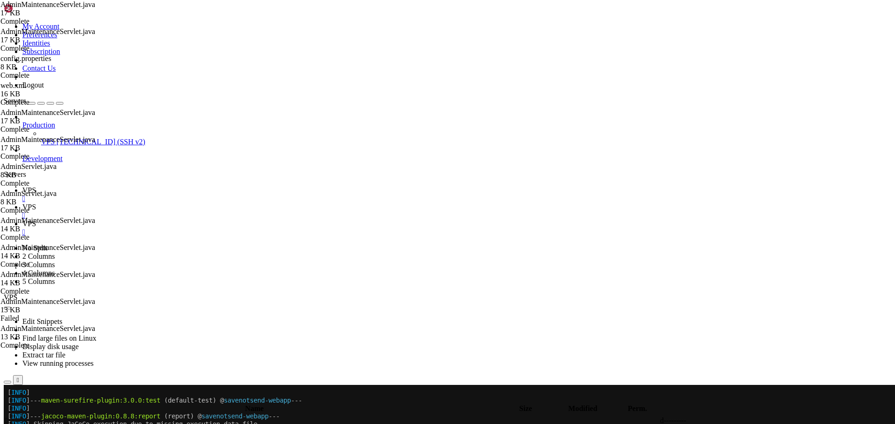
click at [36, 203] on span "VPS" at bounding box center [29, 207] width 14 height 8
click at [36, 186] on span "VPS" at bounding box center [29, 190] width 14 height 8
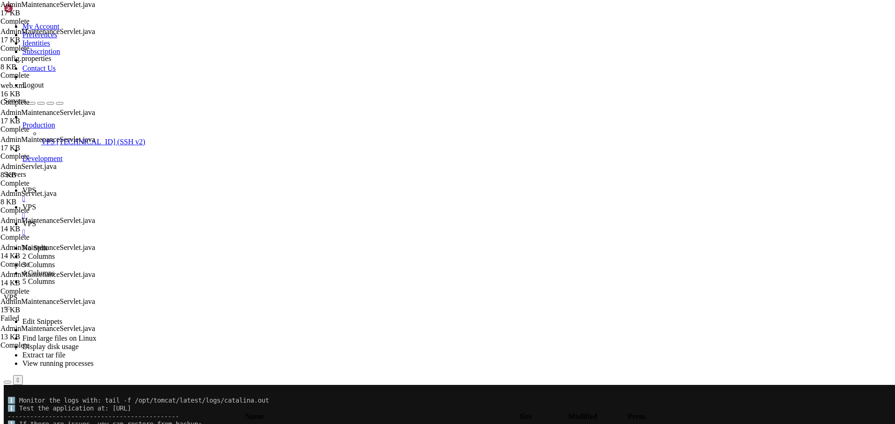
scroll to position [1640, 0]
